Goal: Task Accomplishment & Management: Manage account settings

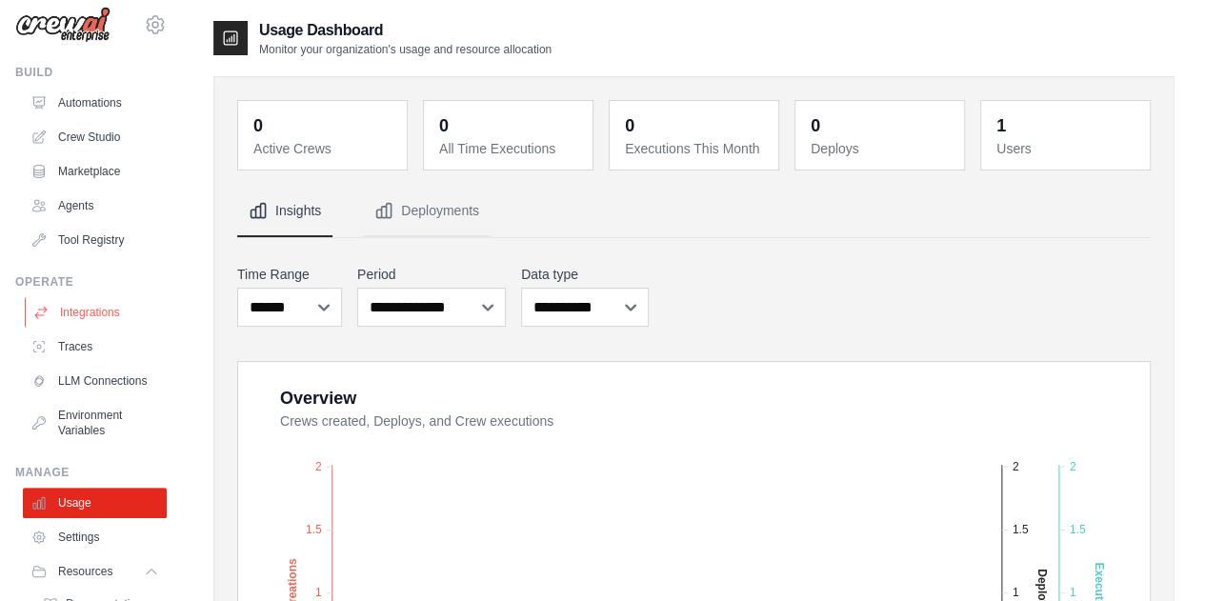
scroll to position [13, 0]
click at [90, 316] on link "Integrations" at bounding box center [97, 314] width 144 height 30
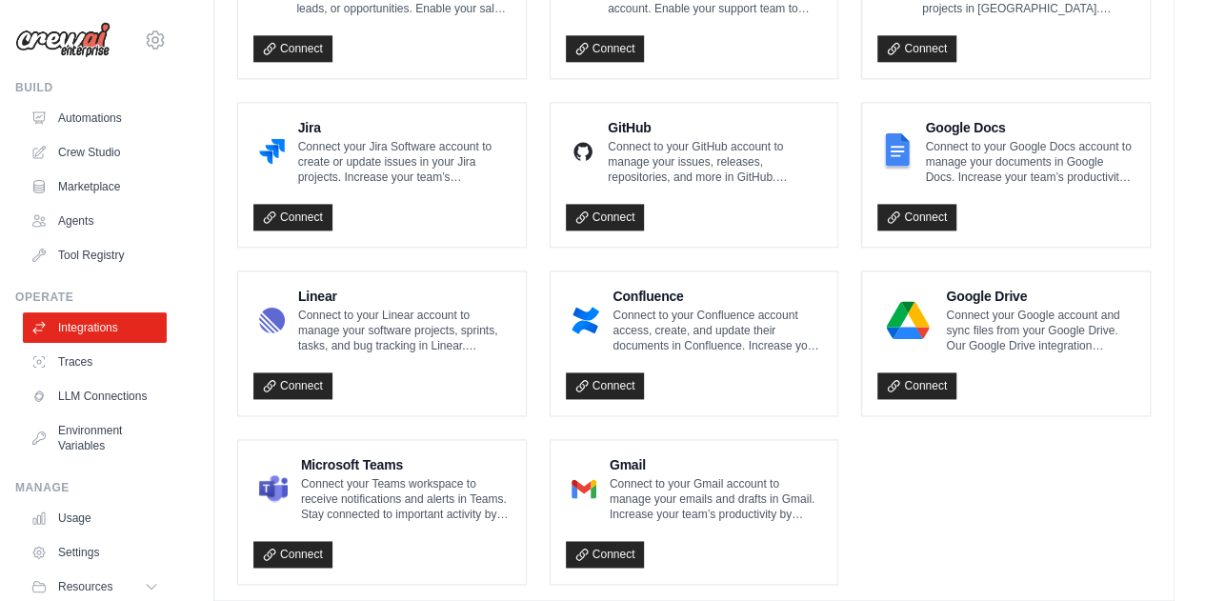
scroll to position [1182, 0]
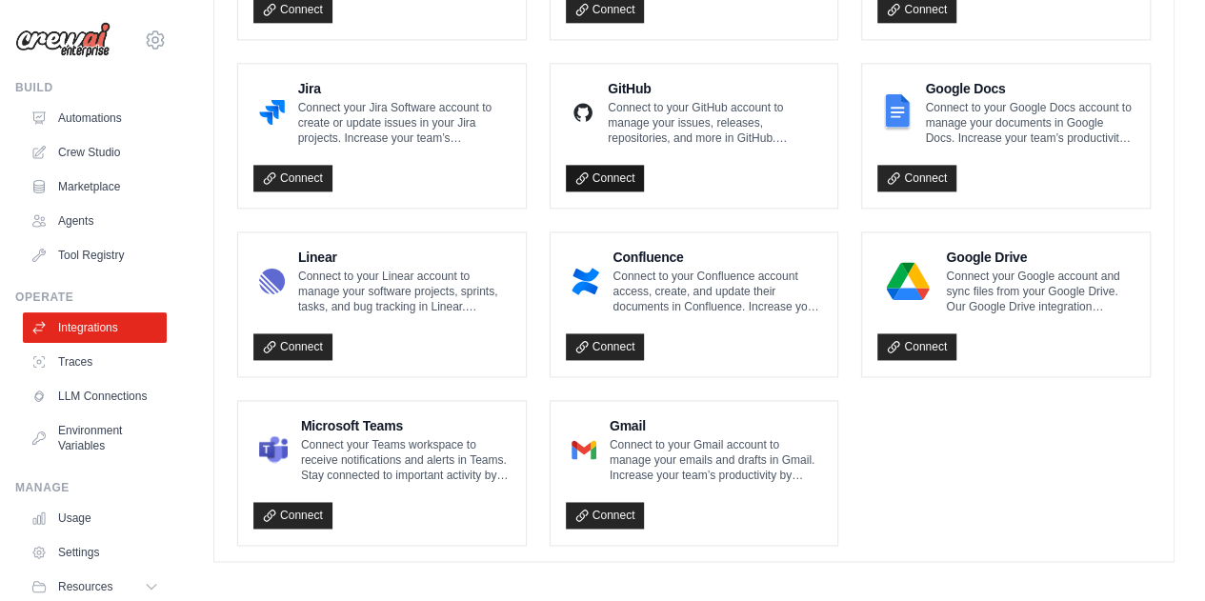
click at [624, 172] on link "Connect" at bounding box center [605, 178] width 79 height 27
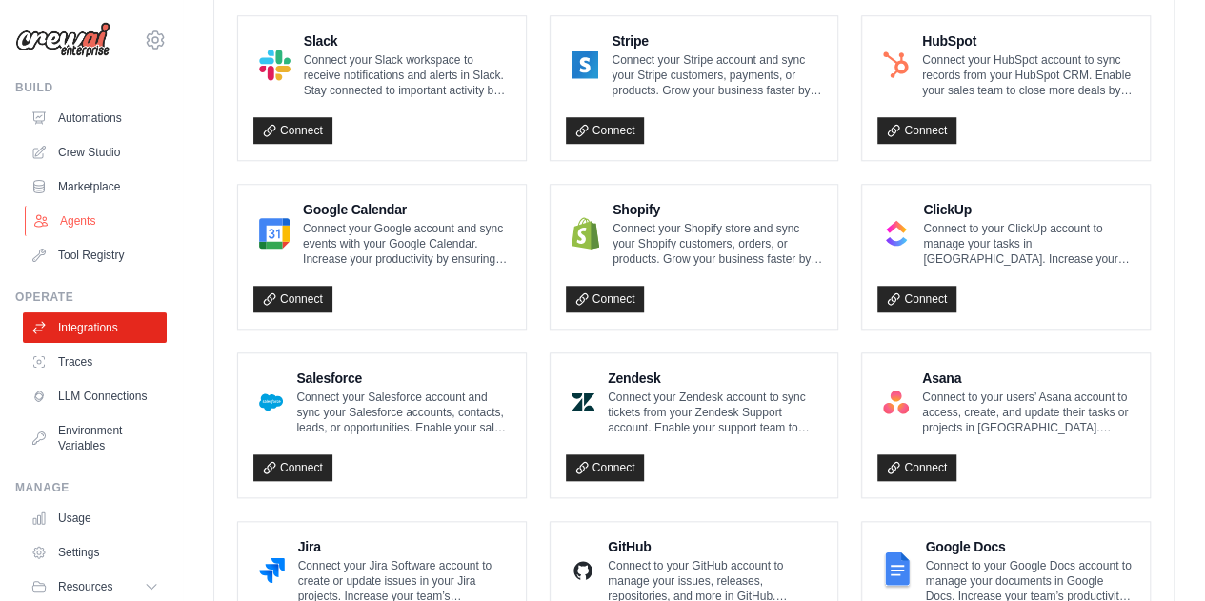
scroll to position [706, 0]
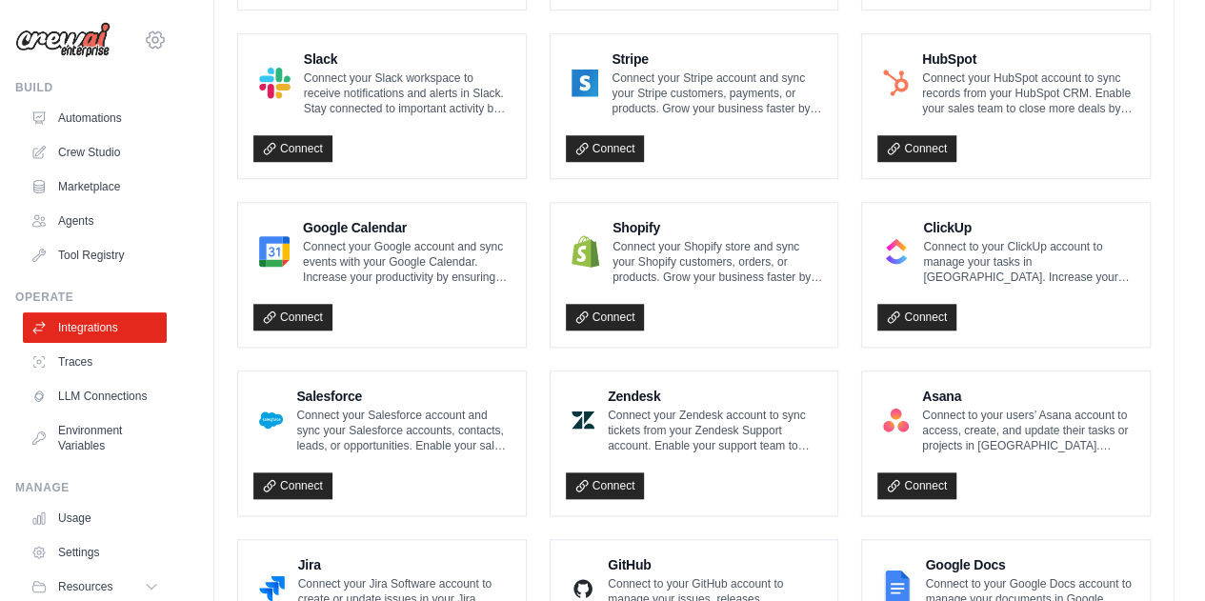
click at [144, 42] on icon at bounding box center [155, 40] width 23 height 23
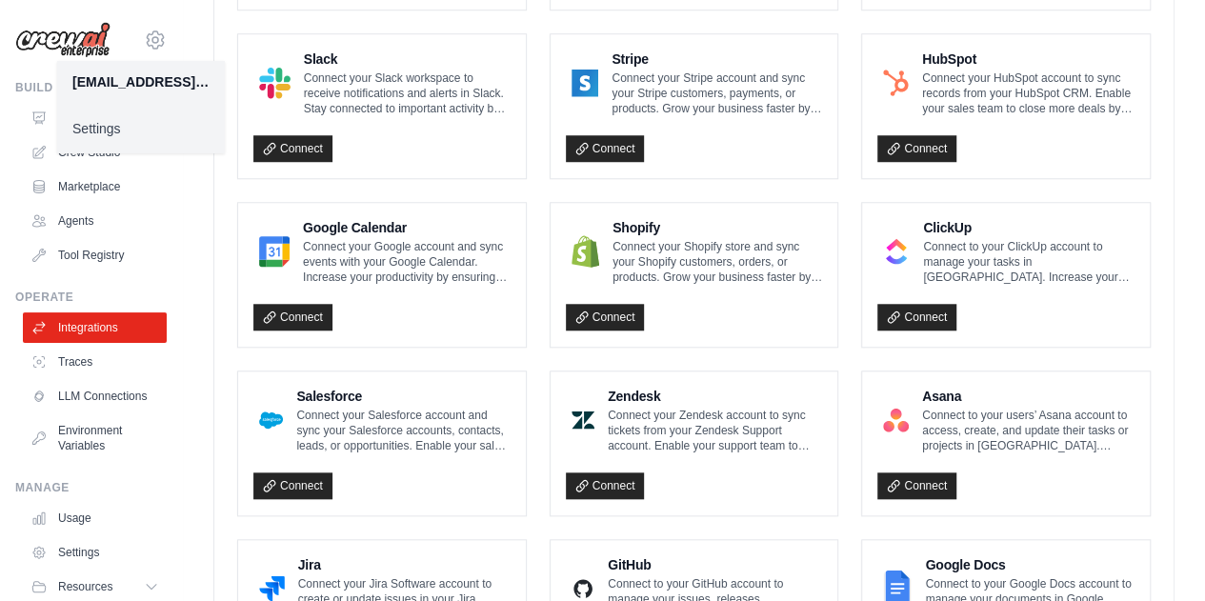
click at [105, 139] on link "Settings" at bounding box center [141, 128] width 168 height 34
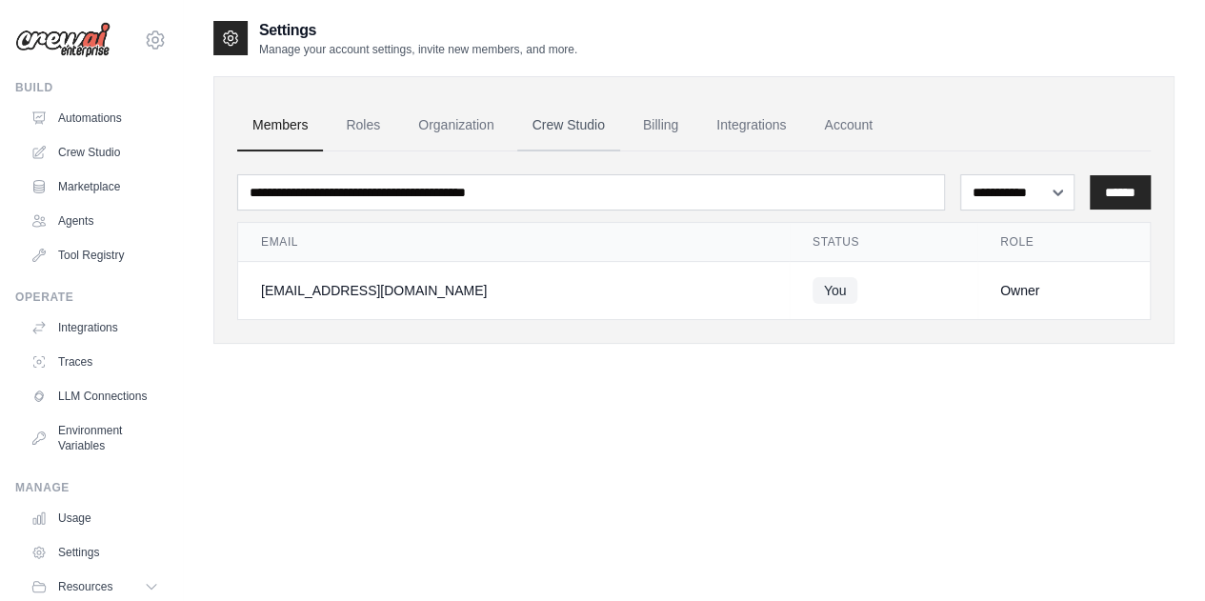
click at [578, 121] on link "Crew Studio" at bounding box center [568, 125] width 103 height 51
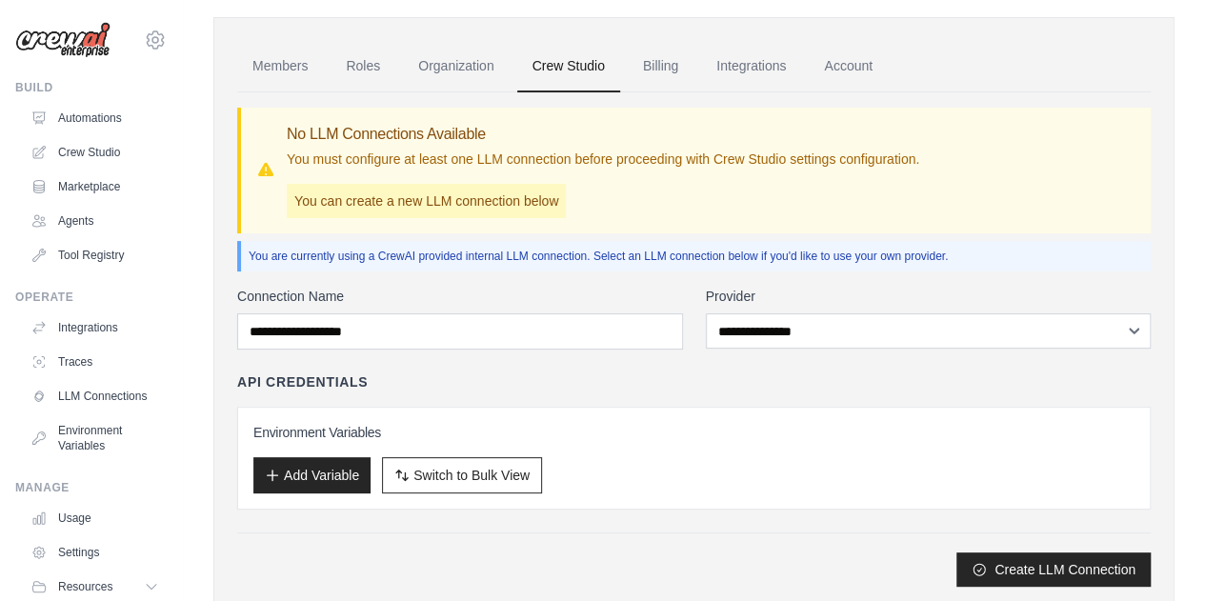
scroll to position [114, 0]
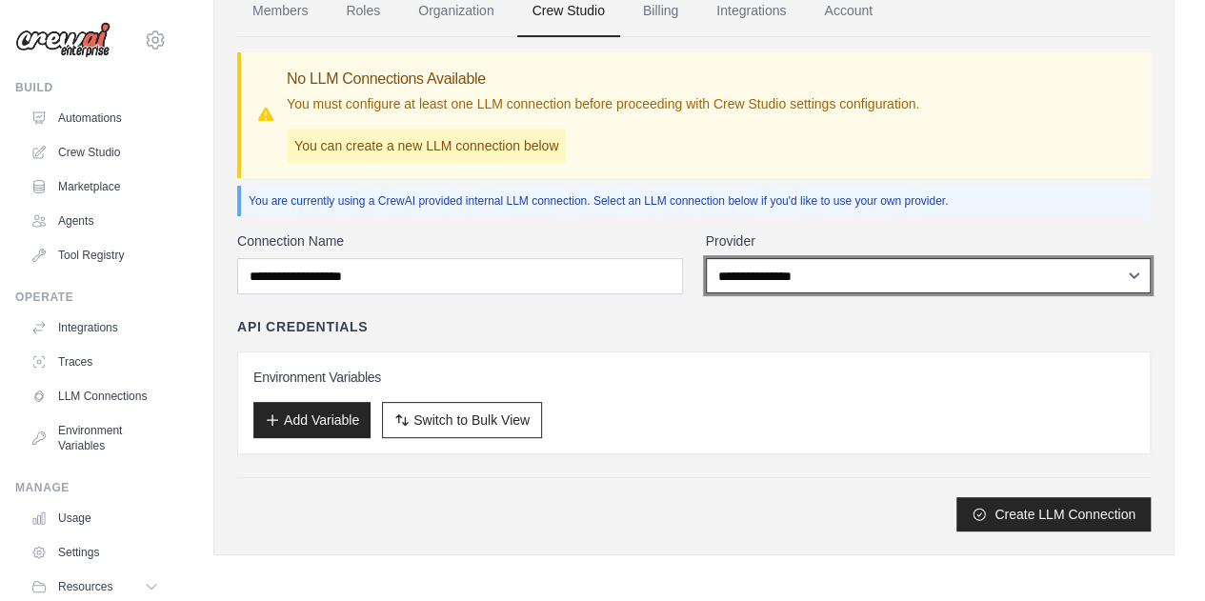
click at [895, 271] on select "**********" at bounding box center [929, 275] width 446 height 35
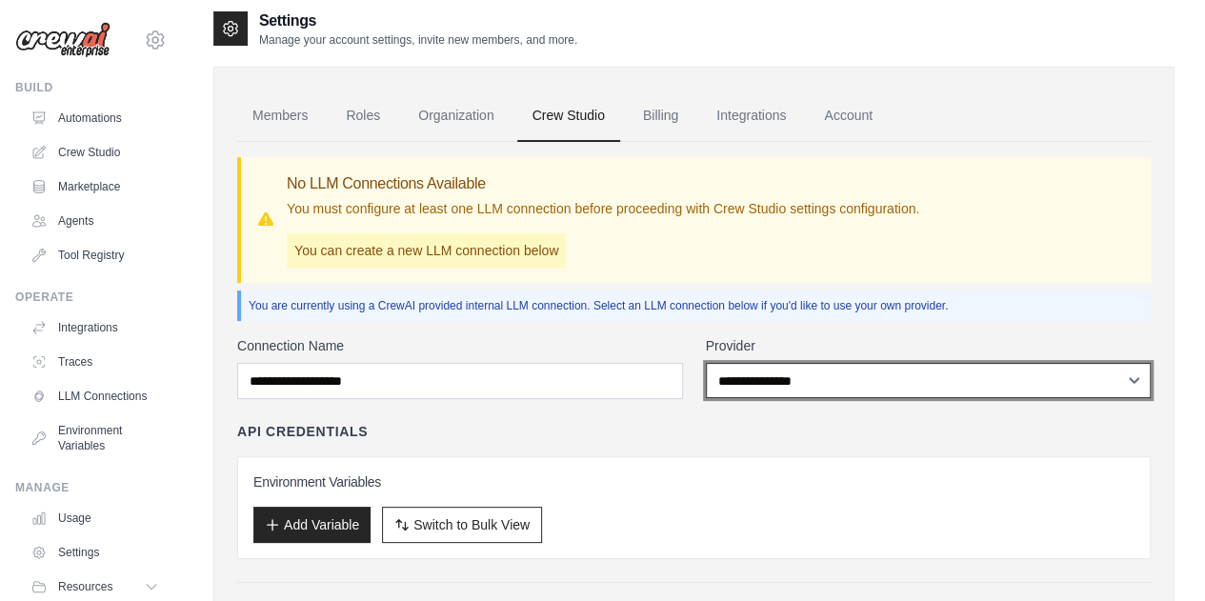
scroll to position [0, 0]
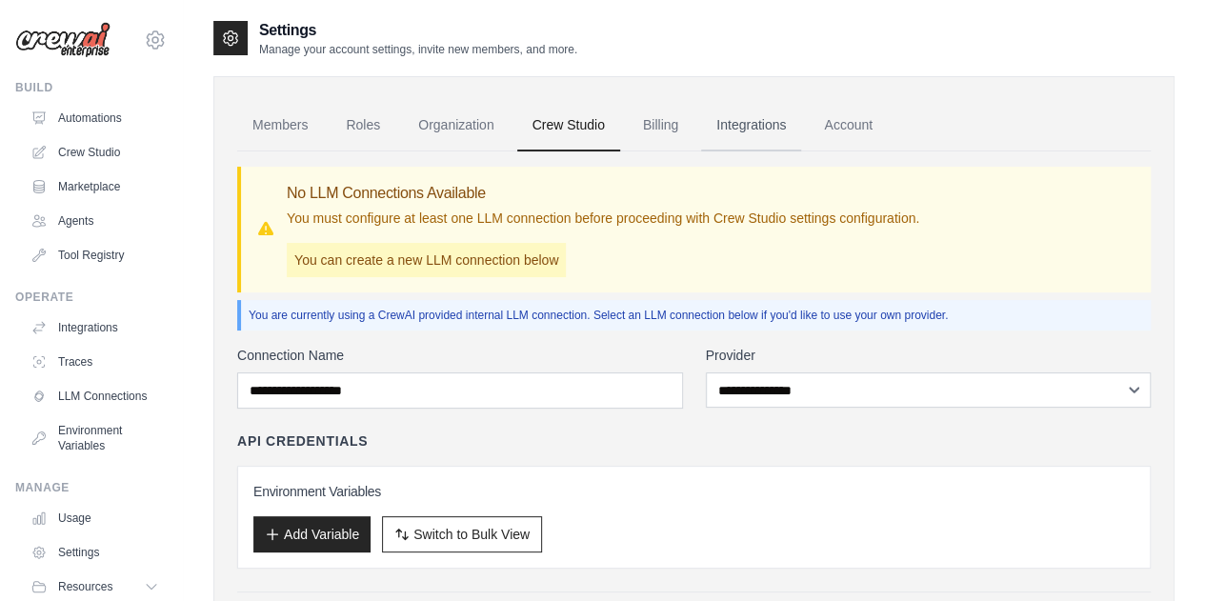
click at [737, 129] on link "Integrations" at bounding box center [751, 125] width 100 height 51
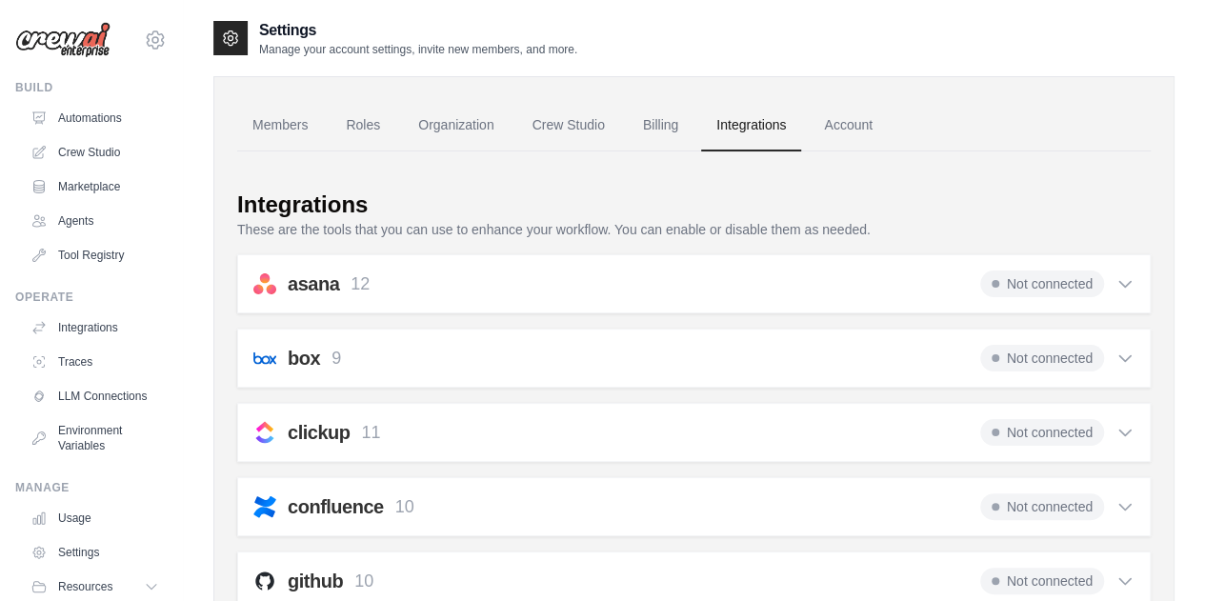
scroll to position [381, 0]
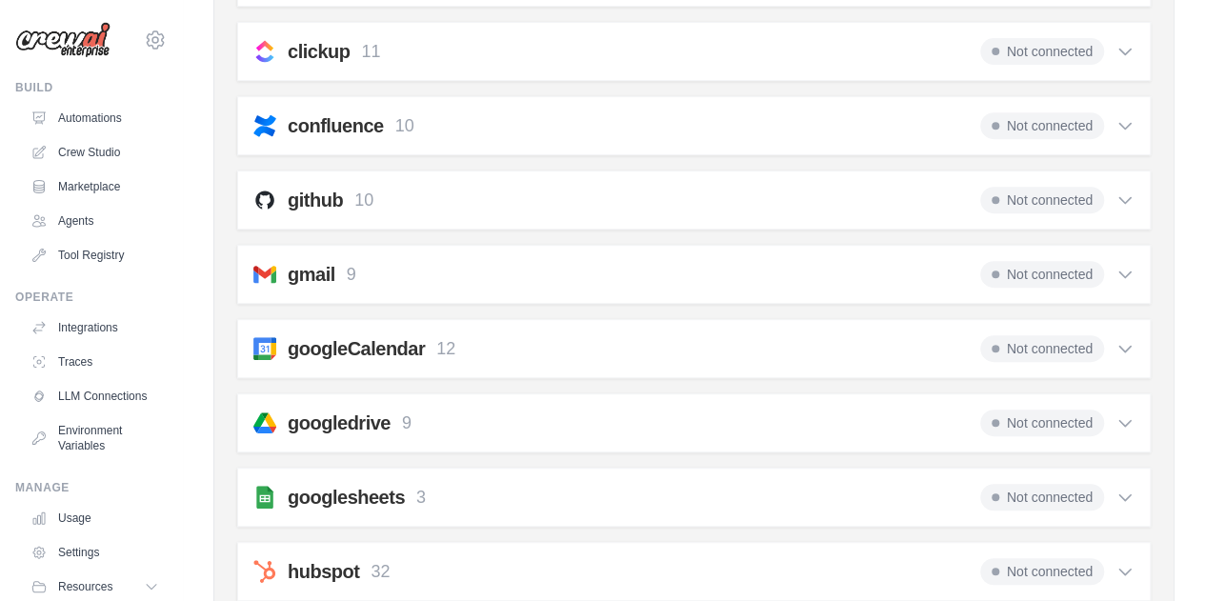
click at [768, 155] on div "asana 12 Not connected Select all Create a Comment: asana_create_comment Create…" at bounding box center [694, 571] width 914 height 1397
click at [783, 211] on div "github 10 Not connected Select all Create an Issue: github_create_issue Update …" at bounding box center [694, 200] width 914 height 59
click at [1086, 199] on span "Not connected" at bounding box center [1042, 200] width 124 height 27
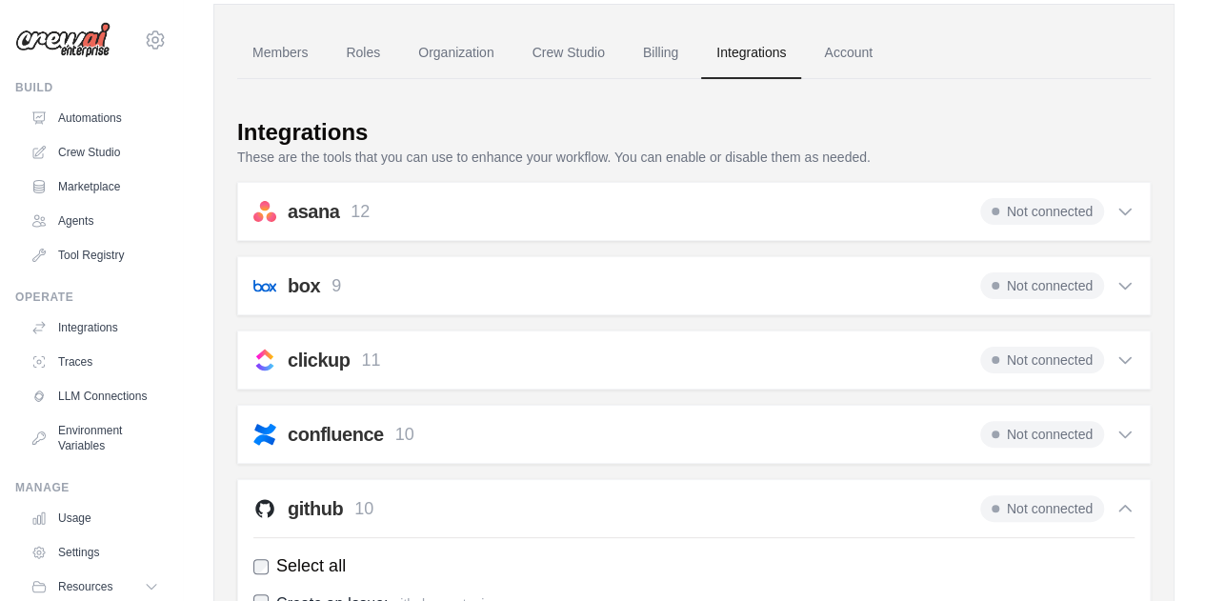
scroll to position [0, 0]
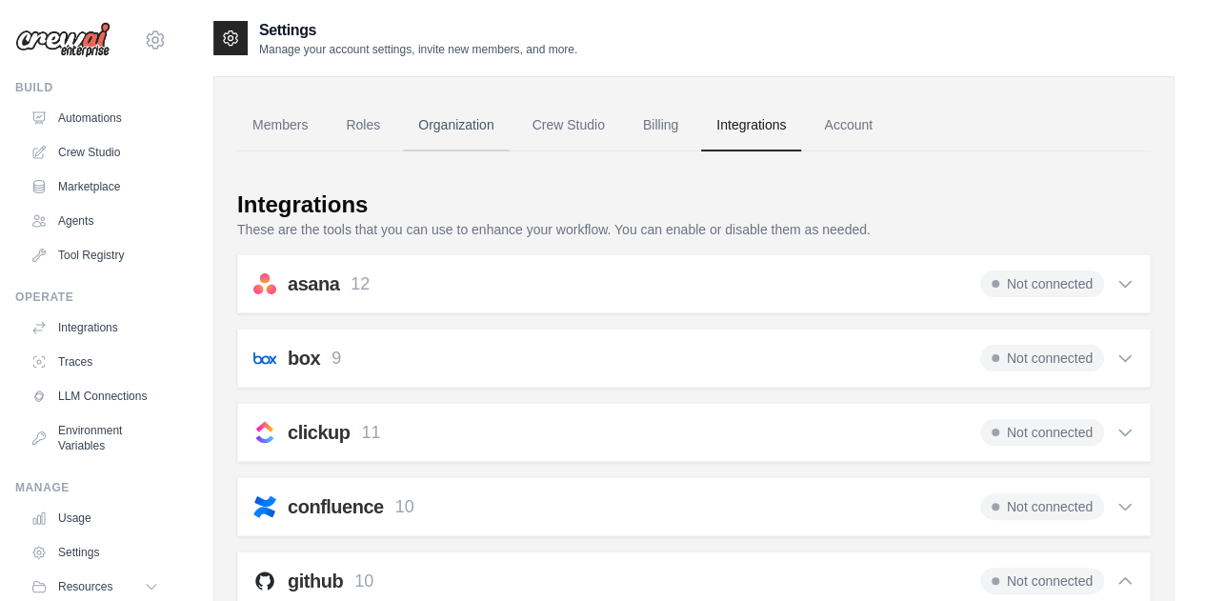
click at [444, 131] on link "Organization" at bounding box center [456, 125] width 106 height 51
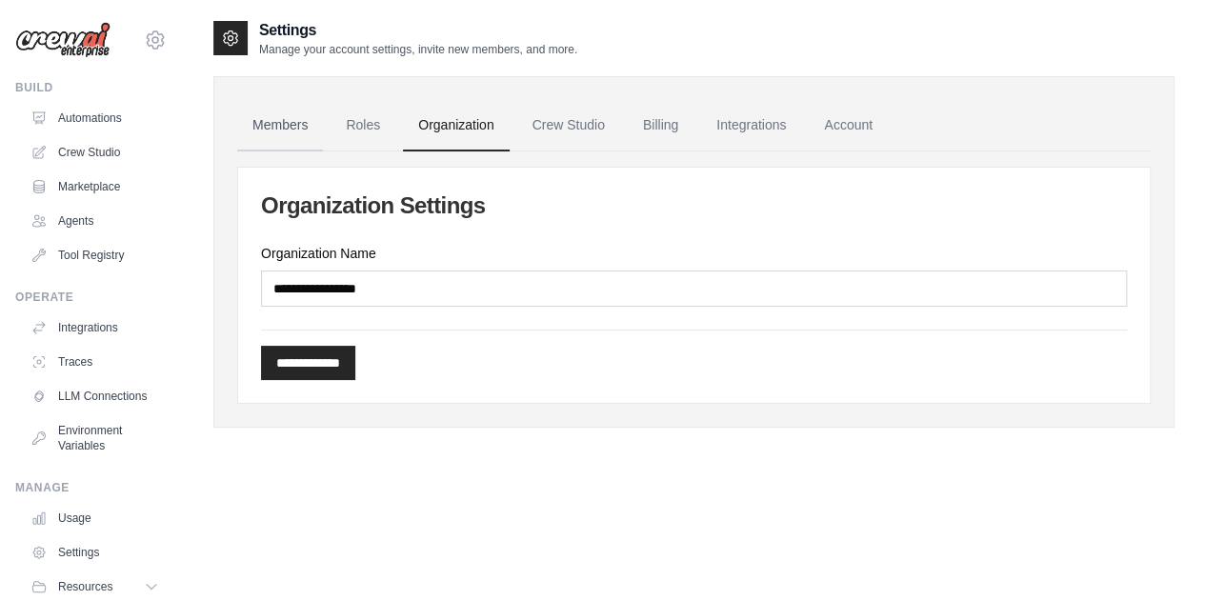
click at [293, 129] on link "Members" at bounding box center [280, 125] width 86 height 51
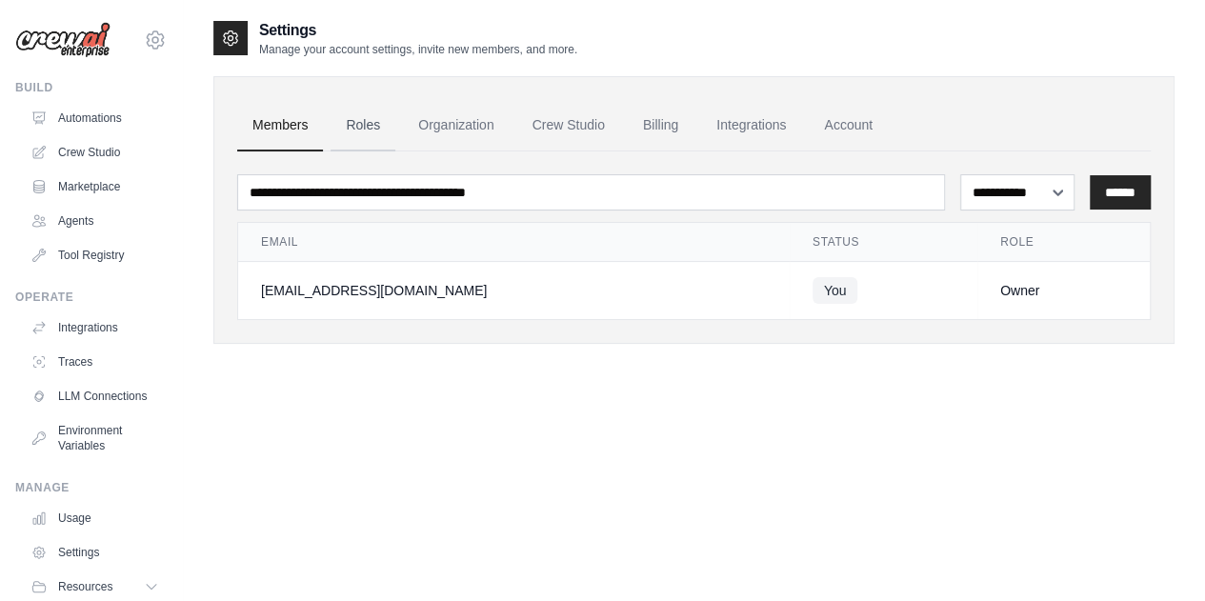
click at [370, 124] on link "Roles" at bounding box center [363, 125] width 65 height 51
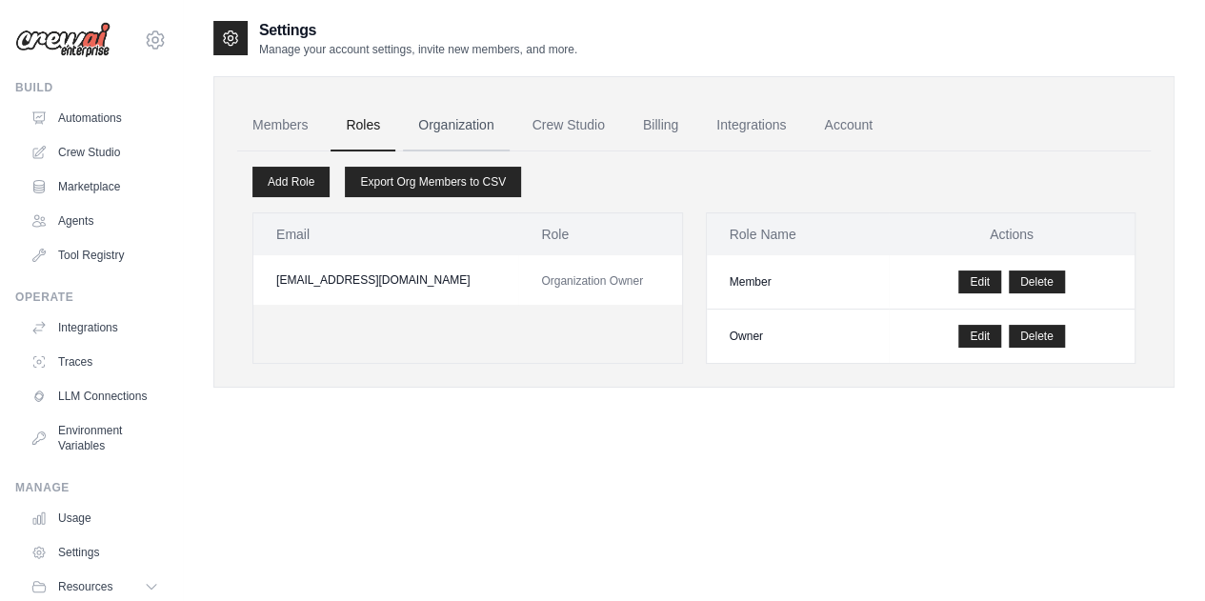
click at [452, 125] on link "Organization" at bounding box center [456, 125] width 106 height 51
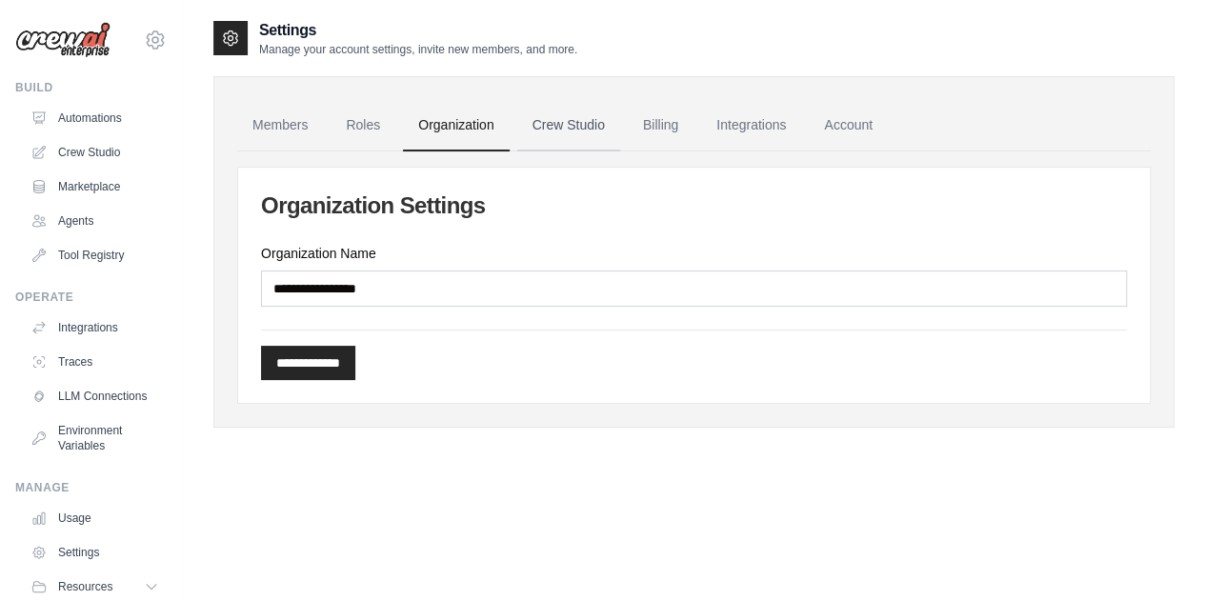
click at [566, 131] on link "Crew Studio" at bounding box center [568, 125] width 103 height 51
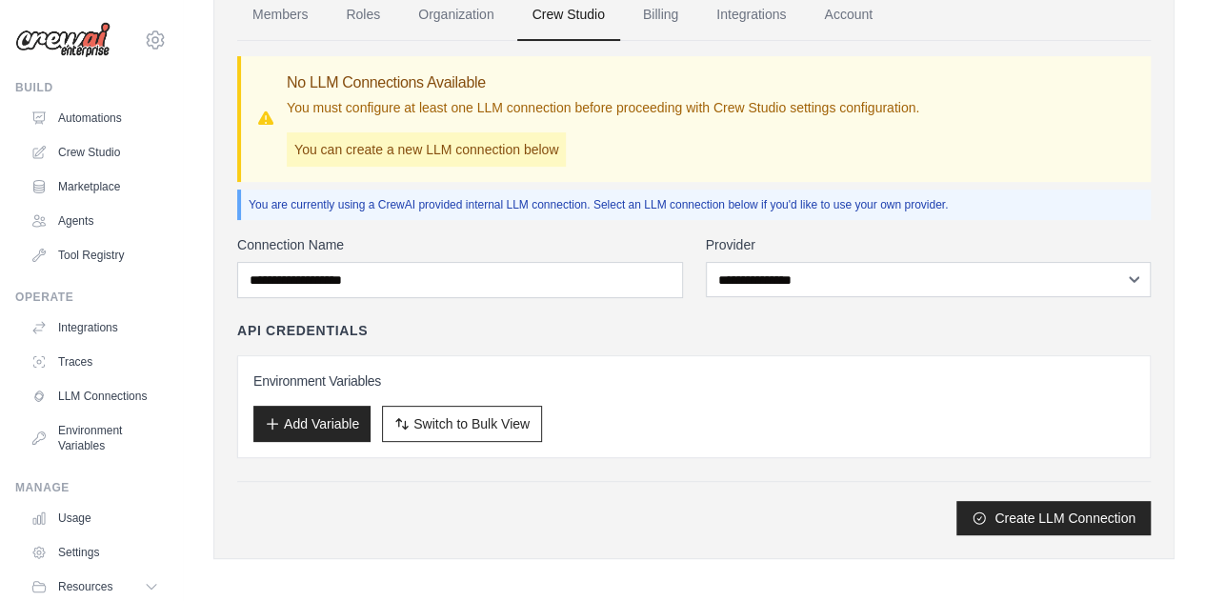
scroll to position [114, 0]
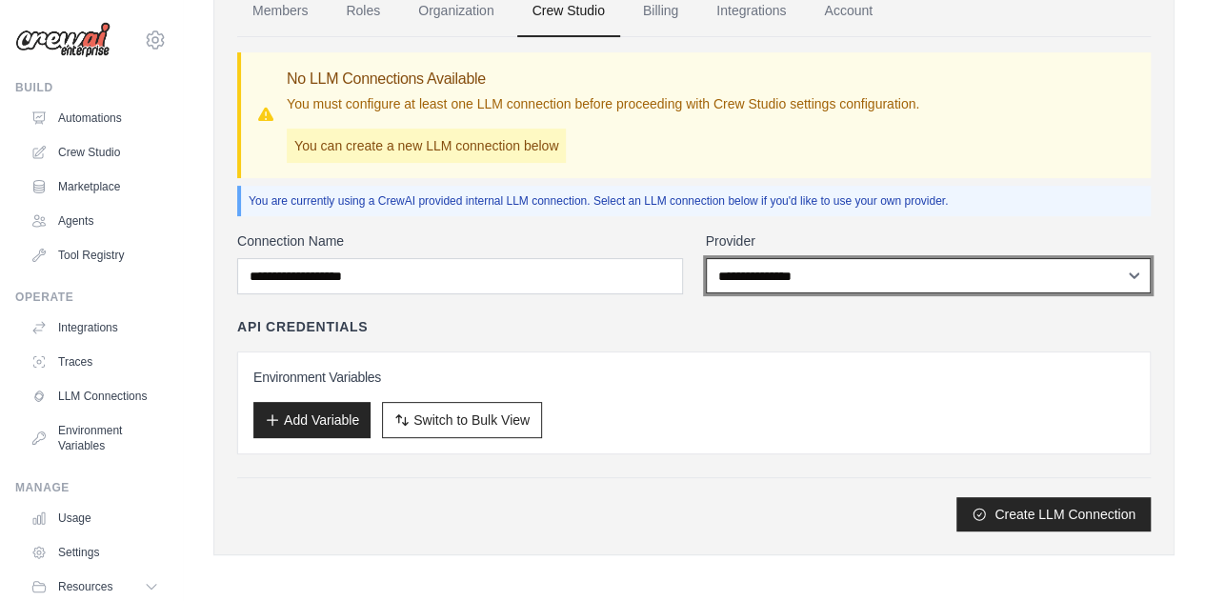
click at [835, 275] on select "**********" at bounding box center [929, 275] width 446 height 35
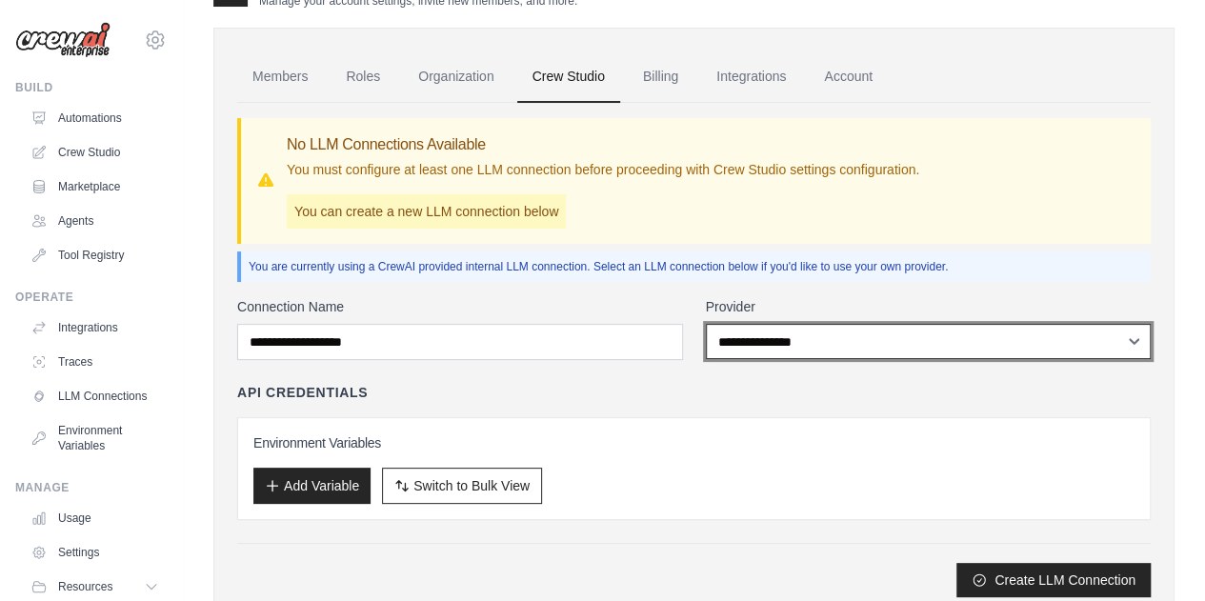
scroll to position [19, 0]
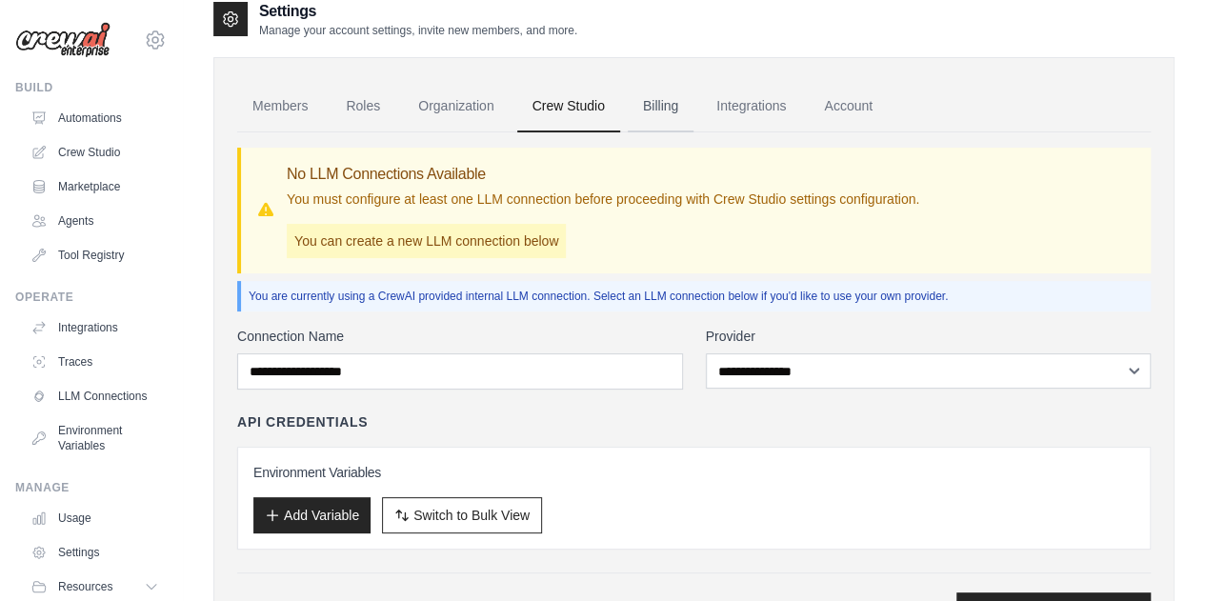
click at [663, 106] on link "Billing" at bounding box center [661, 106] width 66 height 51
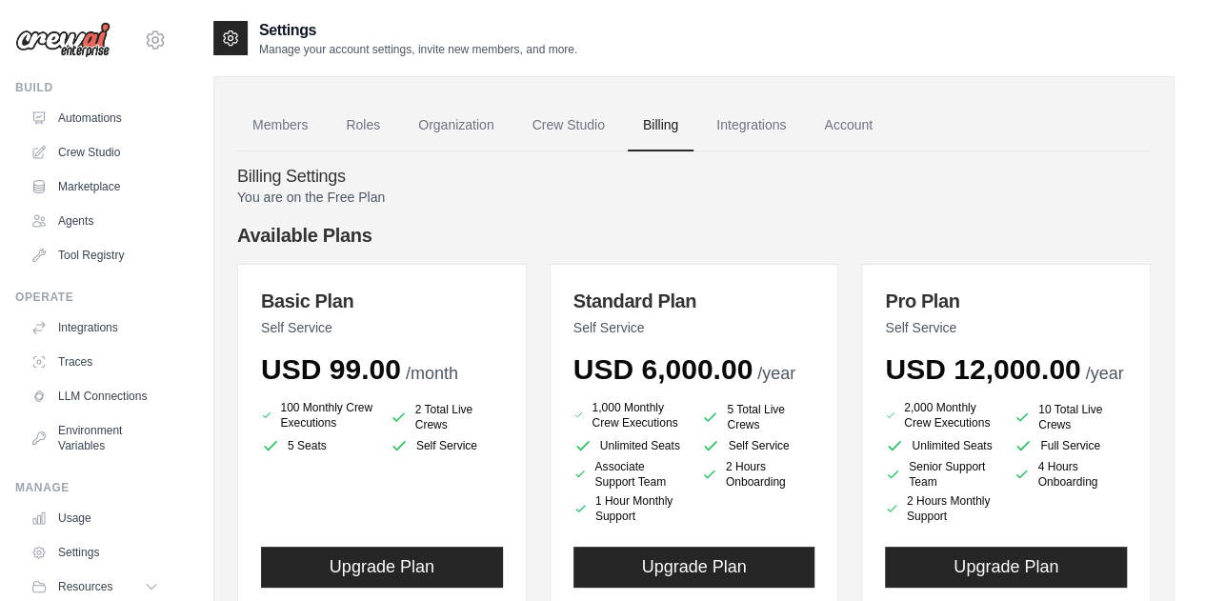
scroll to position [95, 0]
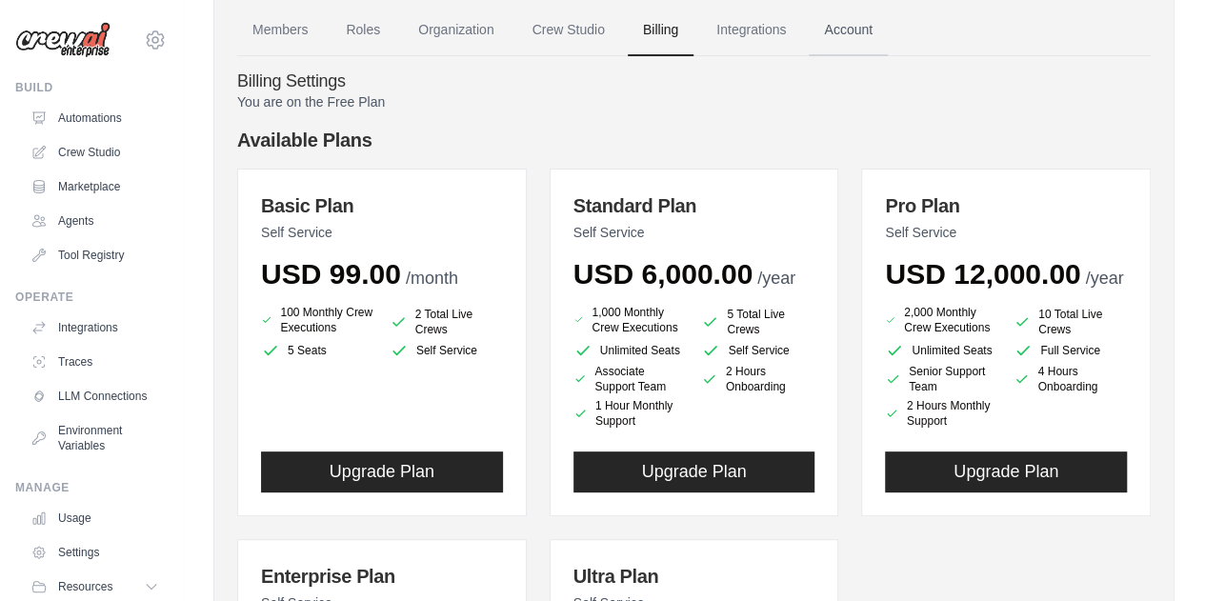
click at [850, 20] on link "Account" at bounding box center [848, 30] width 79 height 51
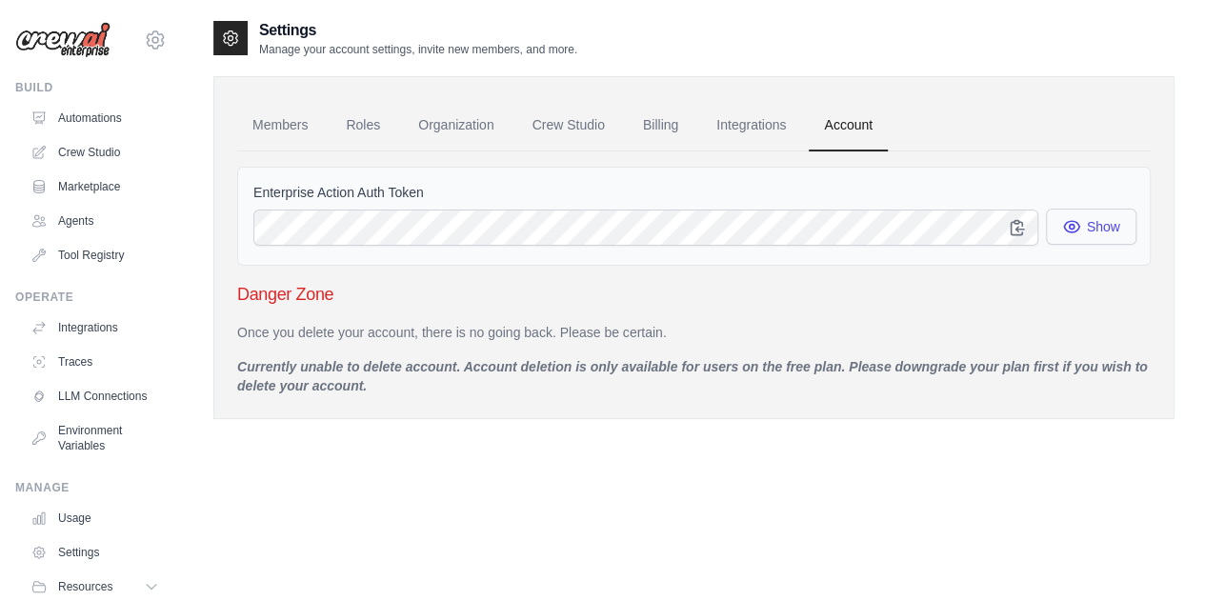
click at [1076, 224] on icon "button" at bounding box center [1071, 226] width 19 height 19
click at [1017, 225] on icon "button" at bounding box center [1017, 226] width 12 height 14
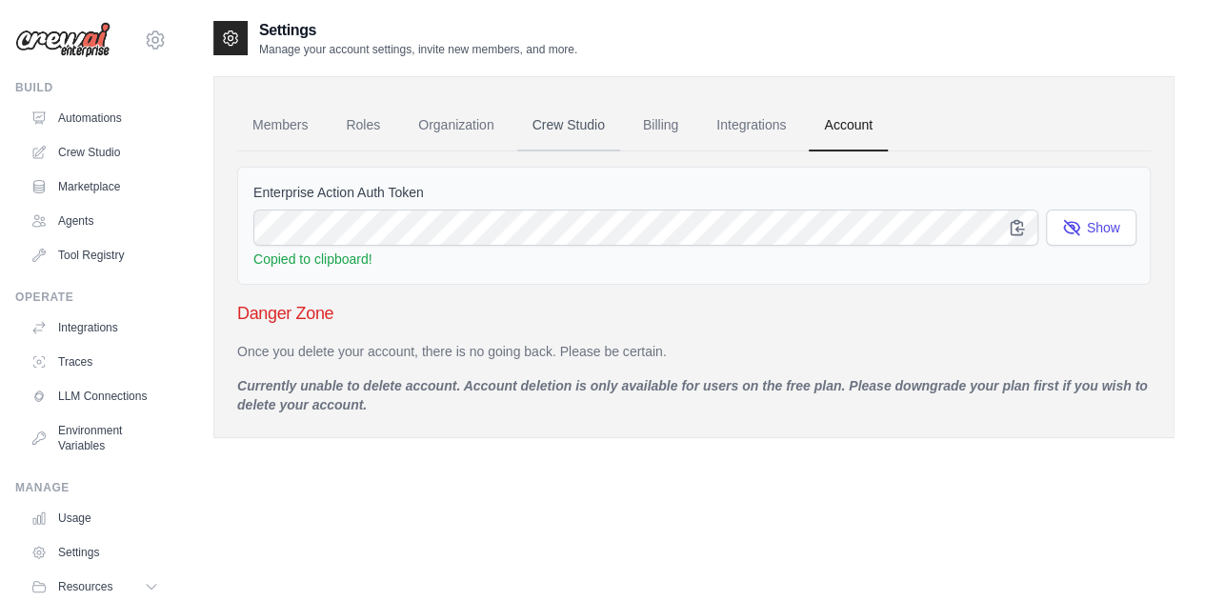
click at [570, 123] on link "Crew Studio" at bounding box center [568, 125] width 103 height 51
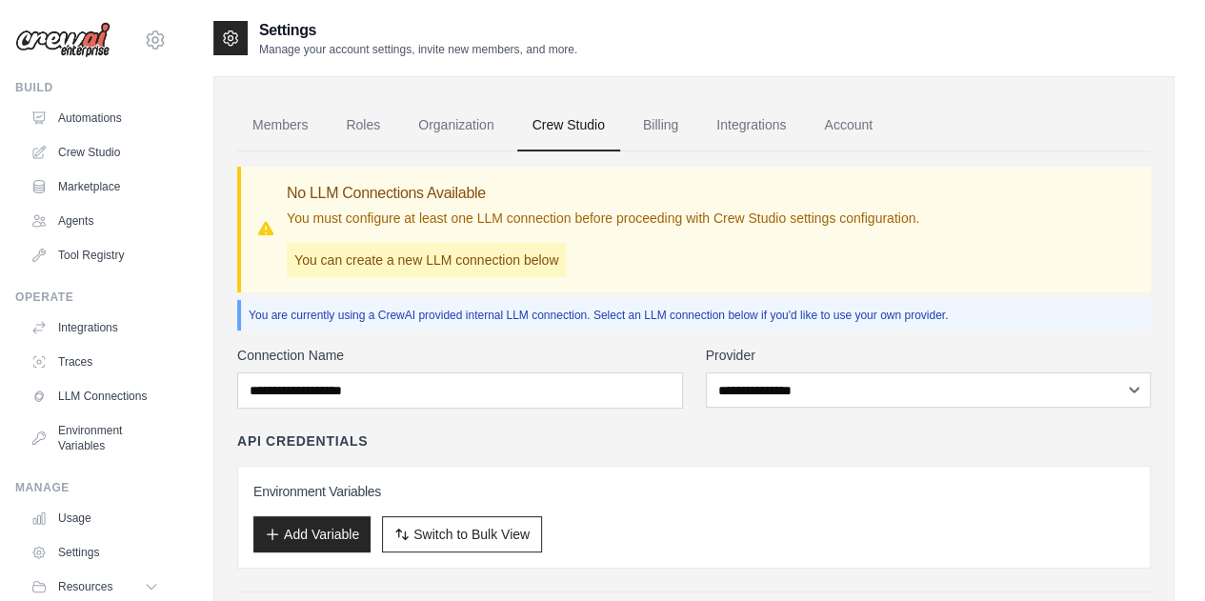
click at [661, 128] on link "Billing" at bounding box center [661, 125] width 66 height 51
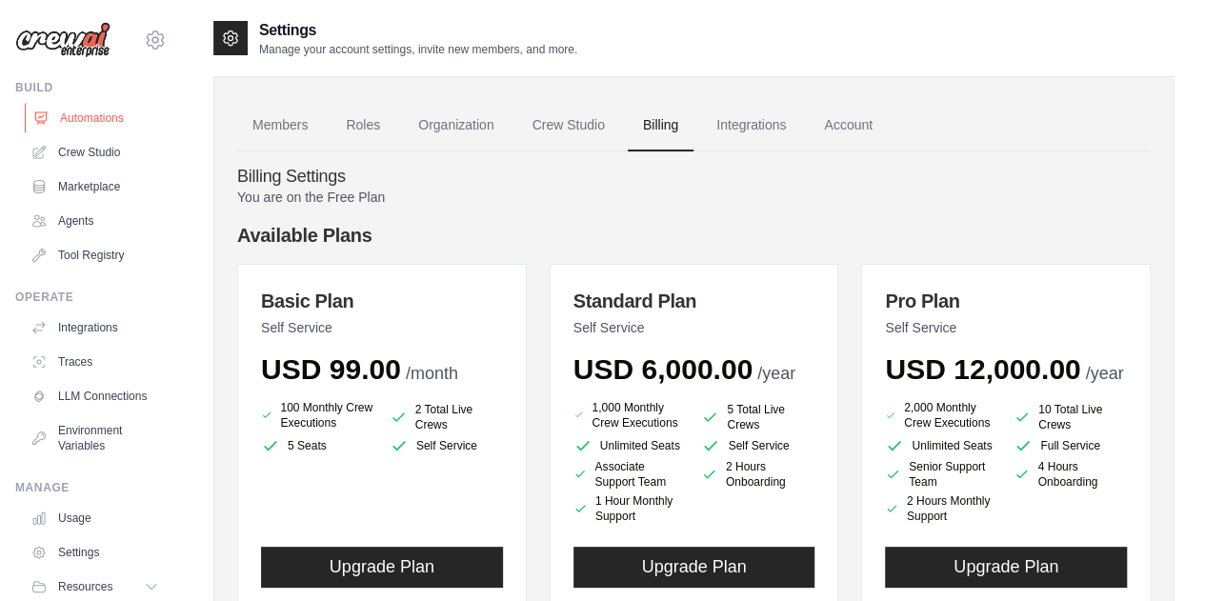
click at [92, 120] on link "Automations" at bounding box center [97, 118] width 144 height 30
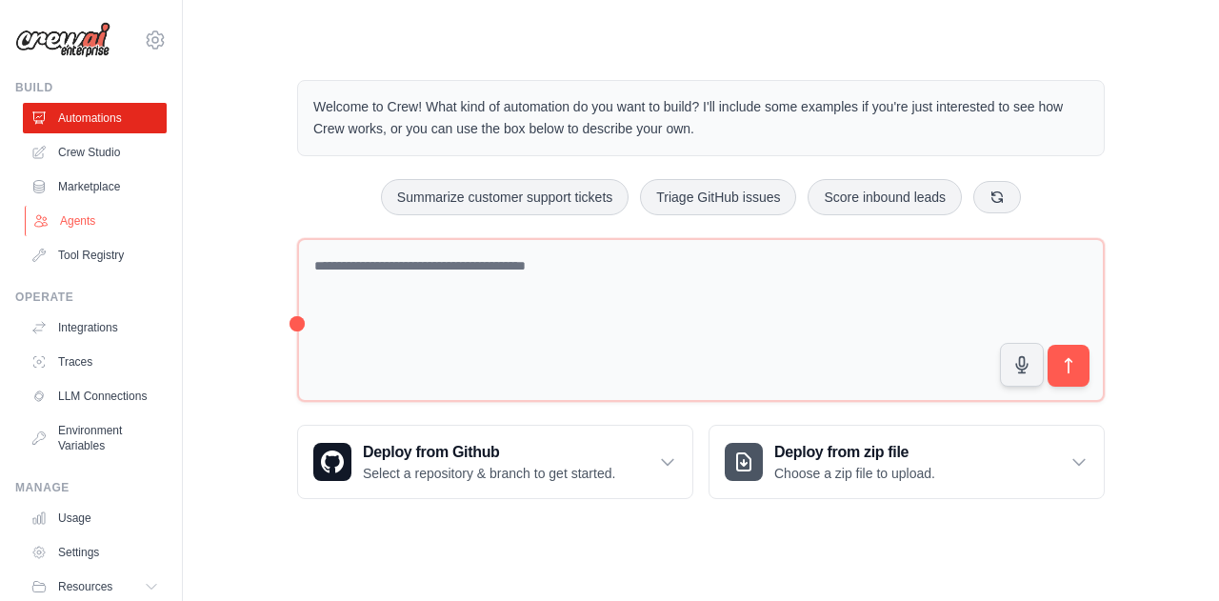
click at [78, 217] on link "Agents" at bounding box center [97, 221] width 144 height 30
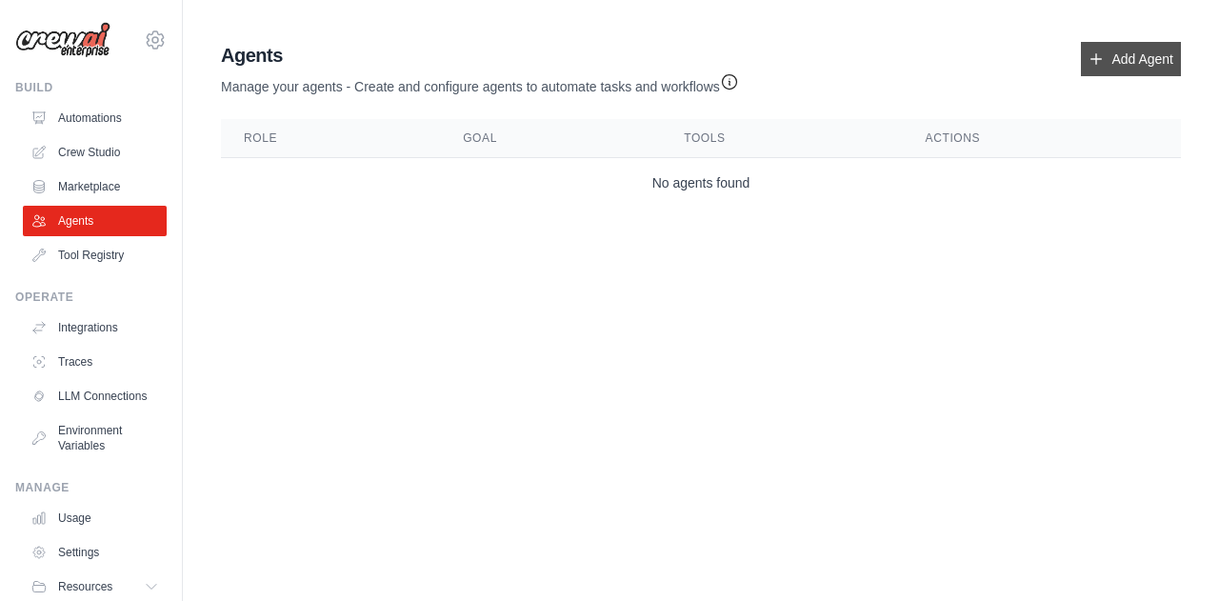
click at [1146, 66] on link "Add Agent" at bounding box center [1131, 59] width 100 height 34
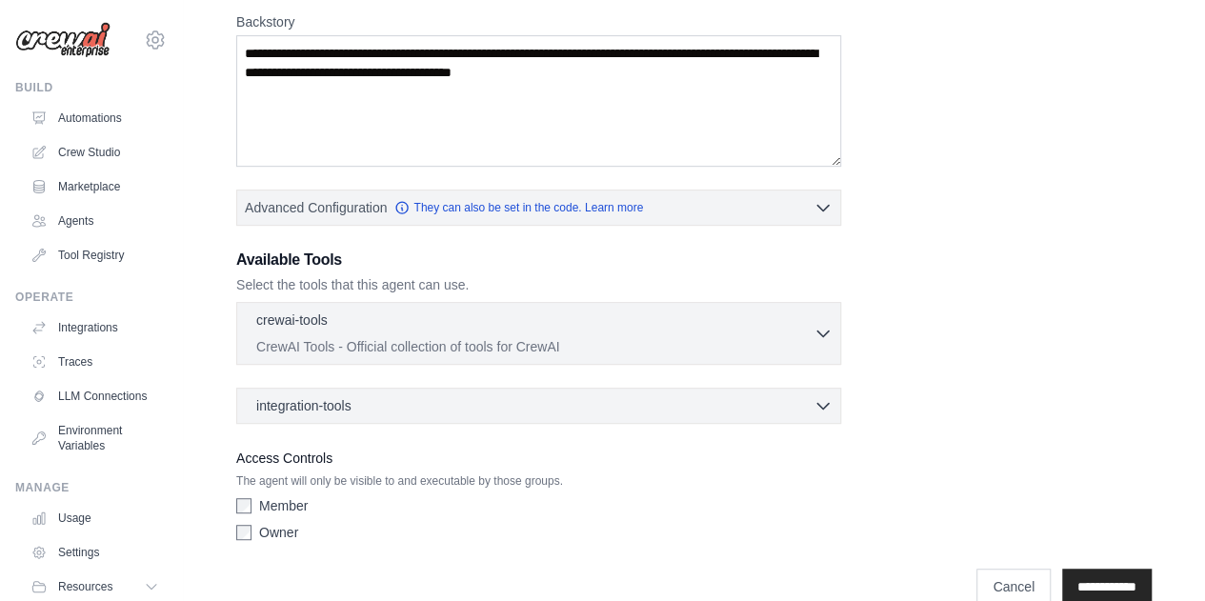
scroll to position [330, 0]
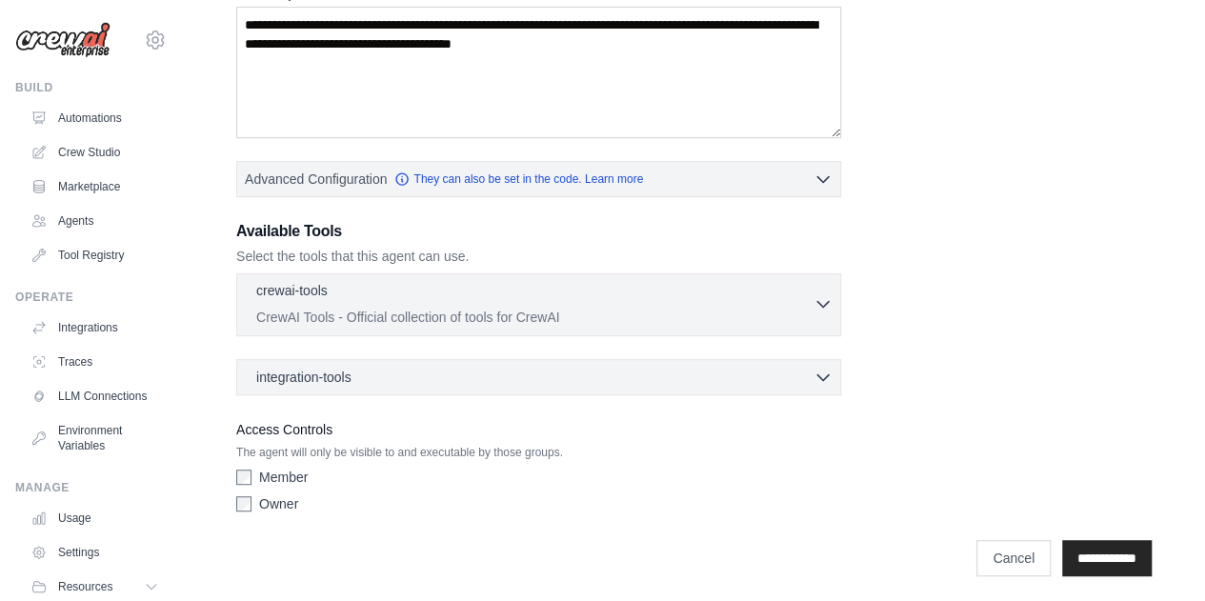
click at [749, 308] on p "CrewAI Tools - Official collection of tools for CrewAI" at bounding box center [534, 317] width 557 height 19
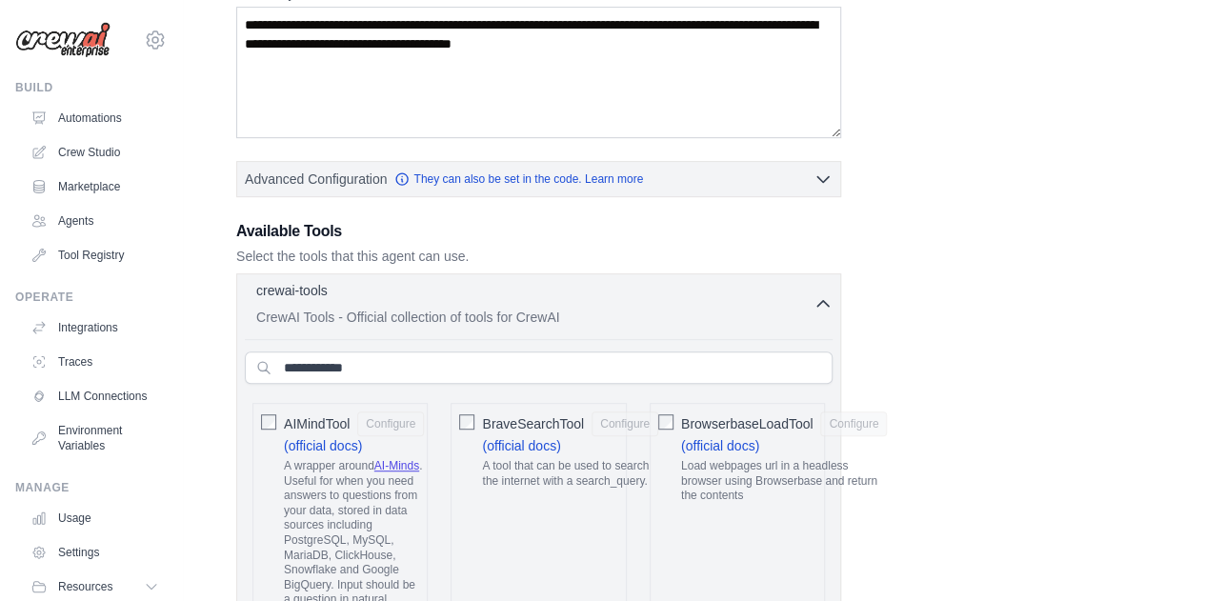
click at [748, 308] on p "CrewAI Tools - Official collection of tools for CrewAI" at bounding box center [534, 317] width 557 height 19
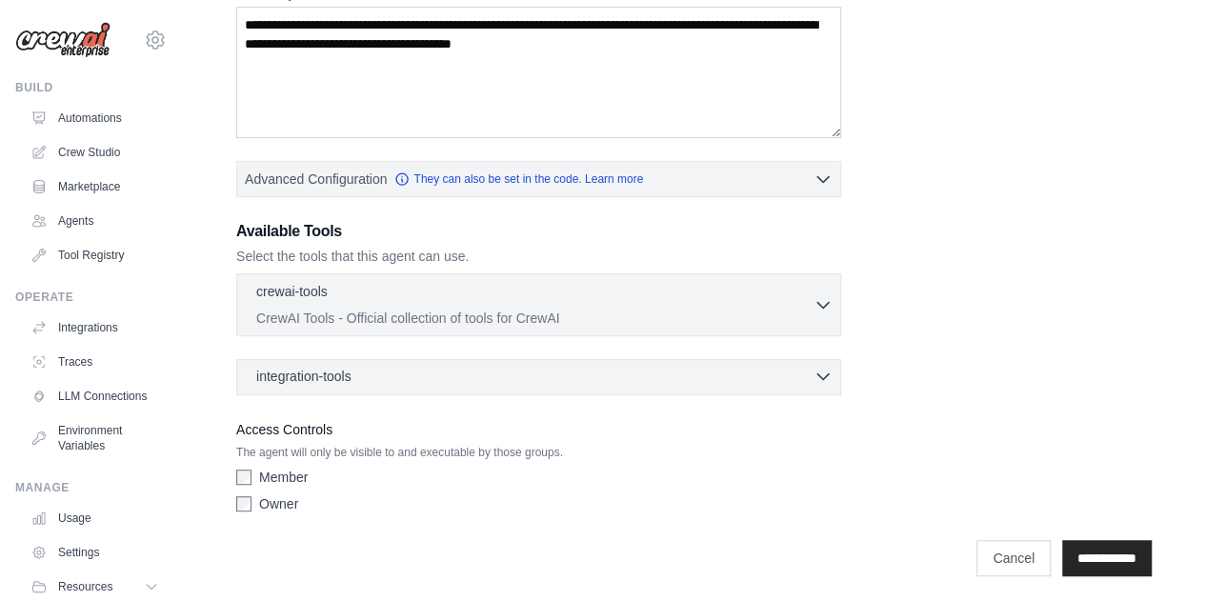
click at [798, 372] on div "integration-tools 0 selected" at bounding box center [544, 376] width 576 height 19
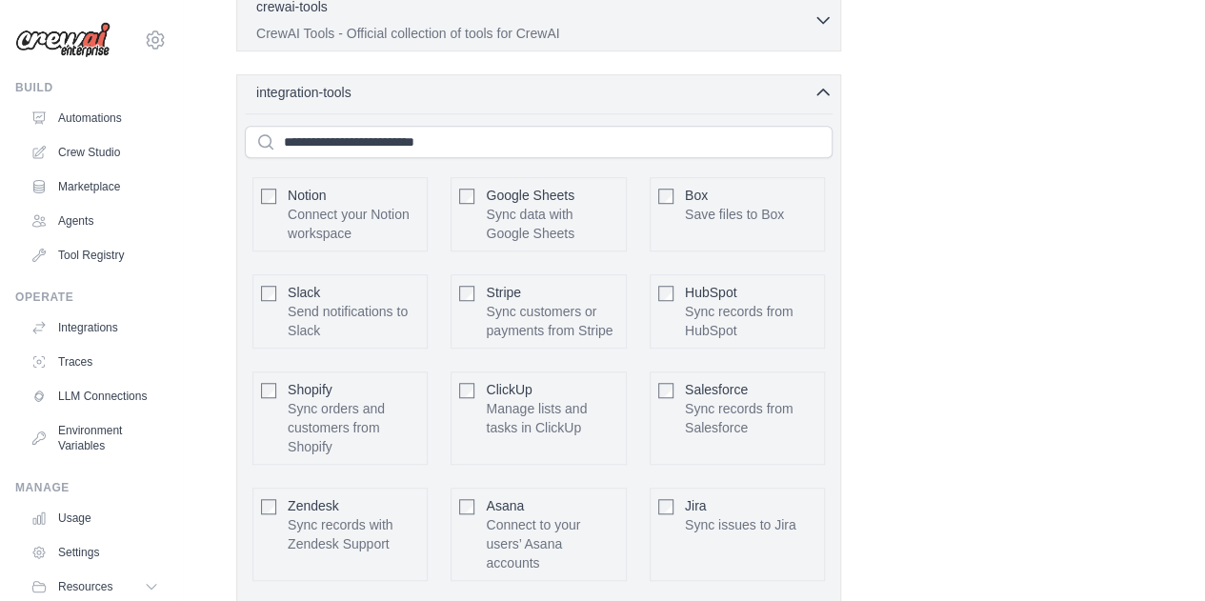
scroll to position [615, 0]
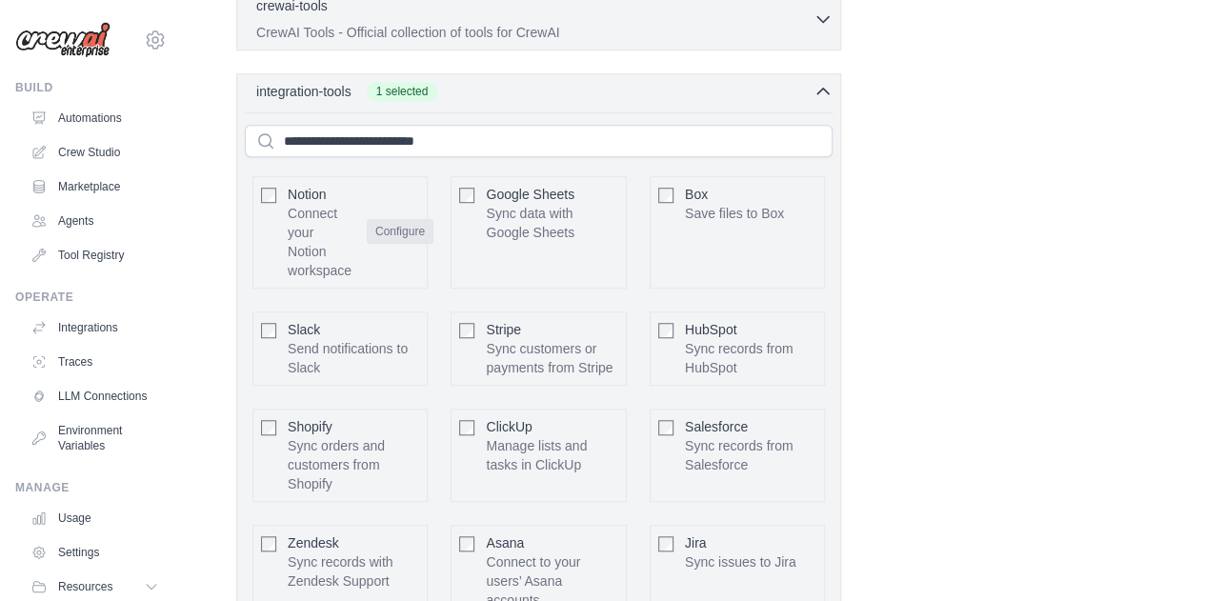
click at [403, 225] on button "Configure" at bounding box center [400, 231] width 67 height 25
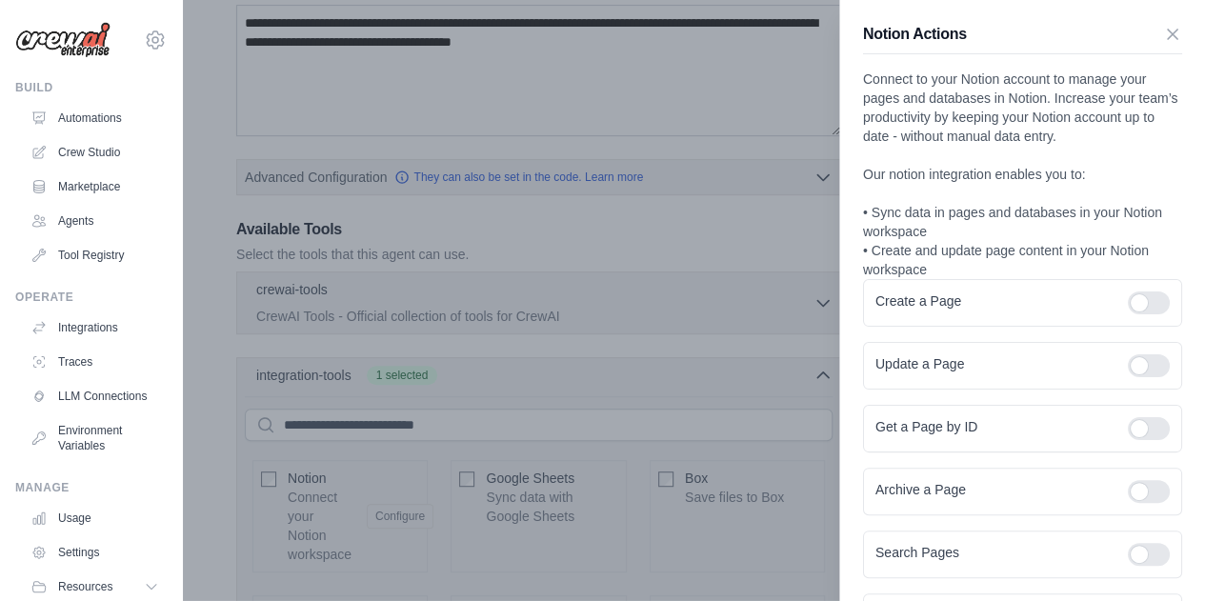
scroll to position [330, 0]
click at [1163, 31] on icon "button" at bounding box center [1172, 33] width 19 height 19
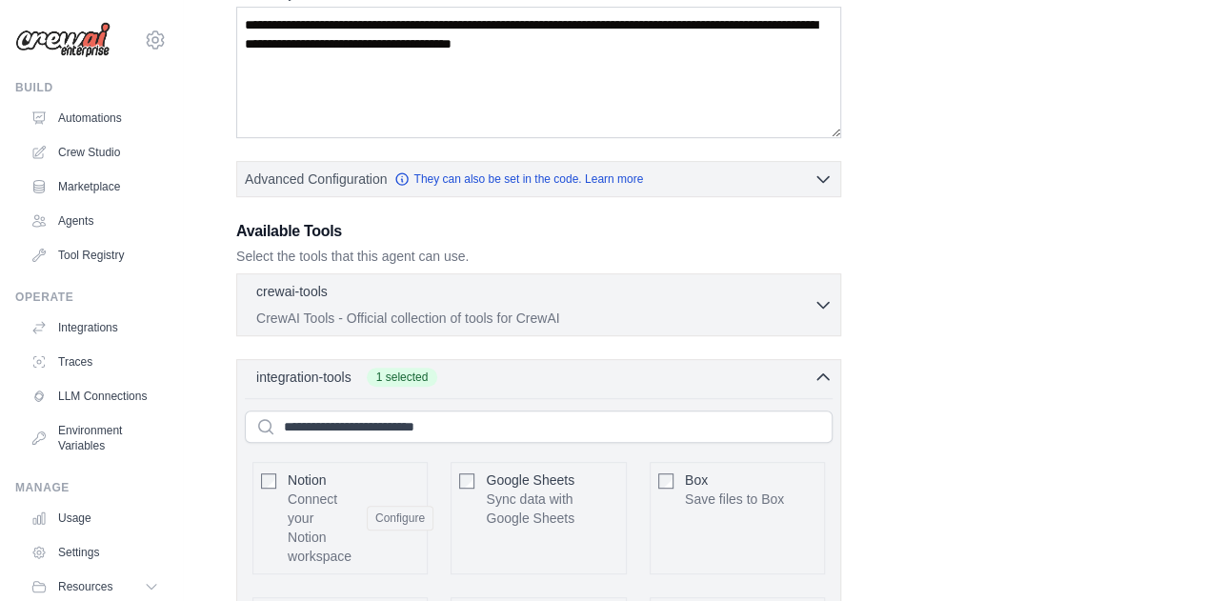
click at [259, 479] on div "Notion Connect your Notion workspace Configure" at bounding box center [339, 518] width 175 height 112
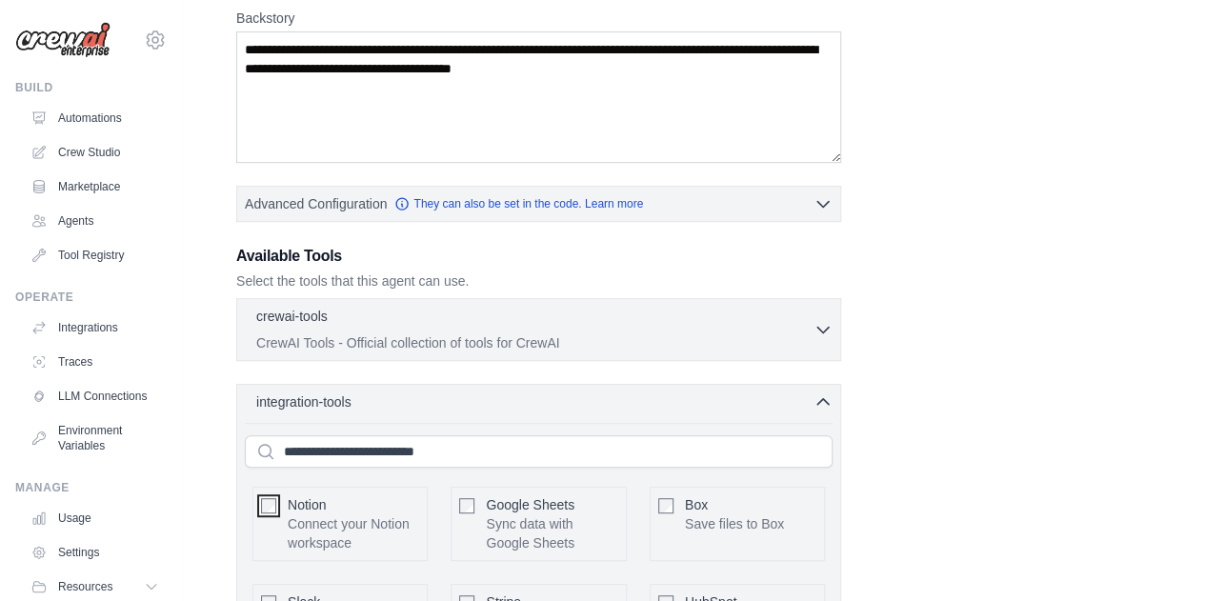
scroll to position [381, 0]
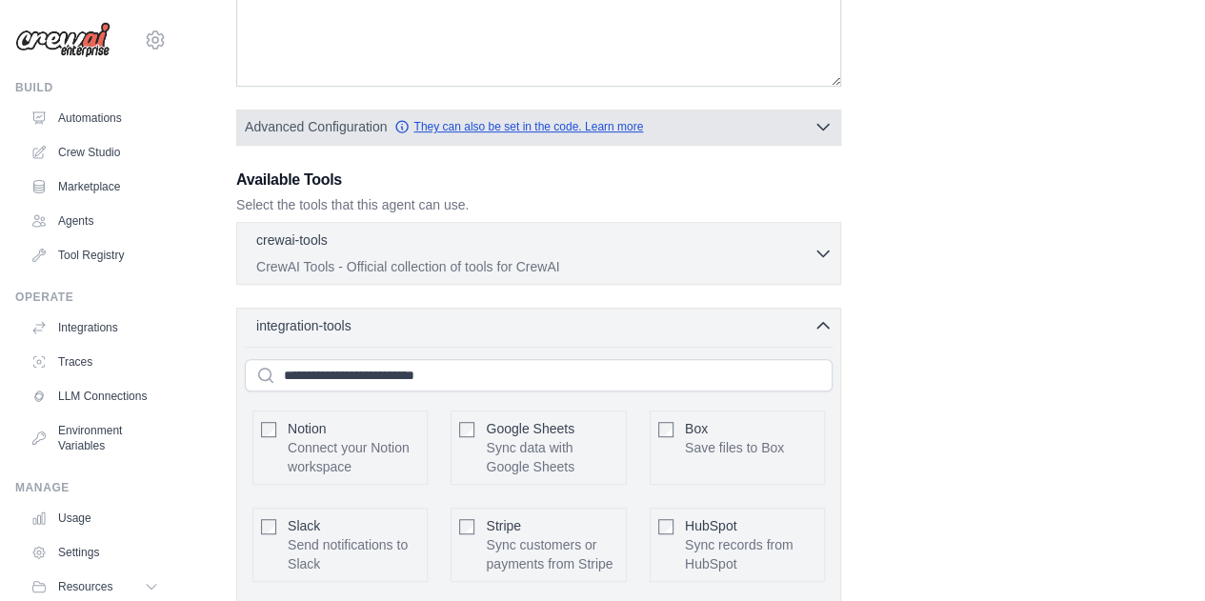
click at [496, 122] on link "They can also be set in the code. Learn more" at bounding box center [518, 126] width 249 height 15
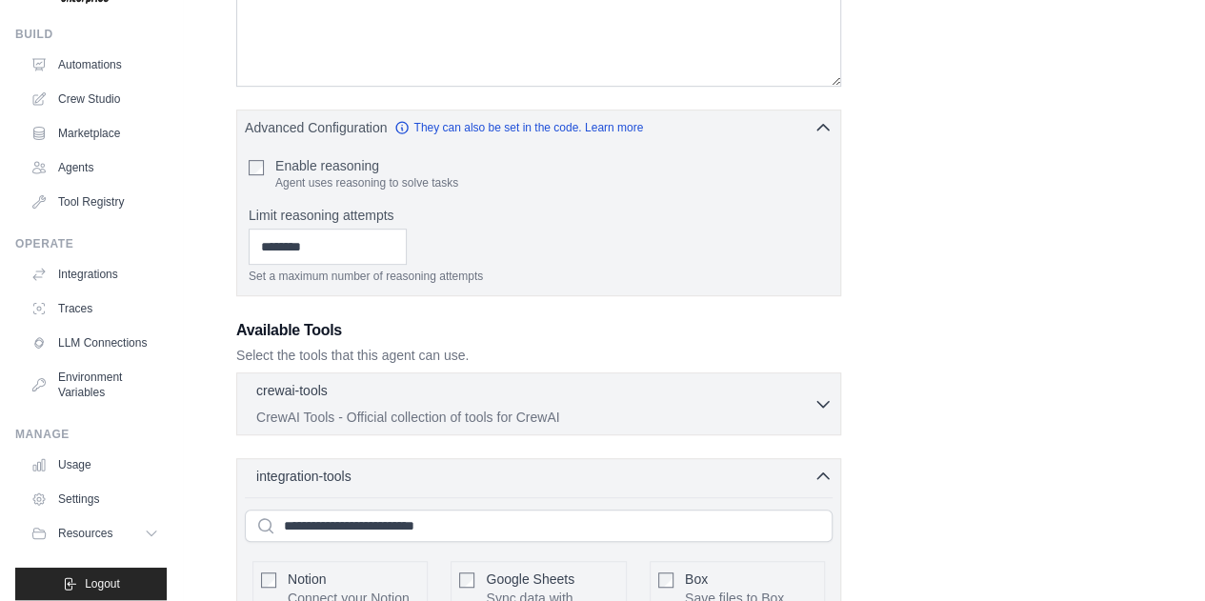
scroll to position [82, 0]
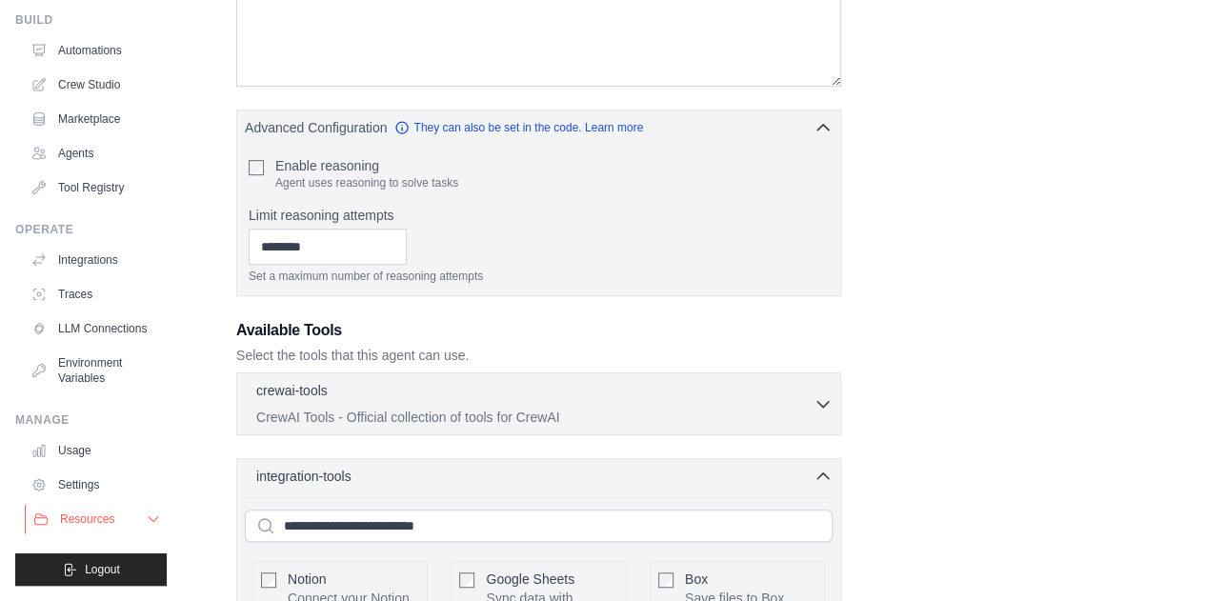
click at [107, 515] on span "Resources" at bounding box center [87, 519] width 54 height 15
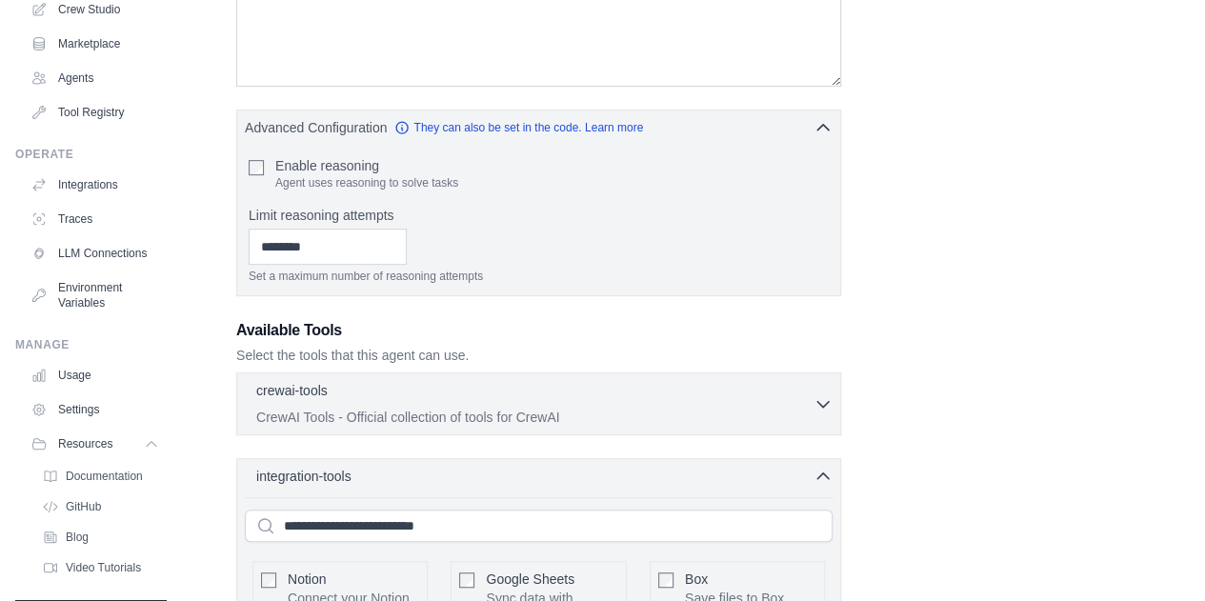
scroll to position [204, 0]
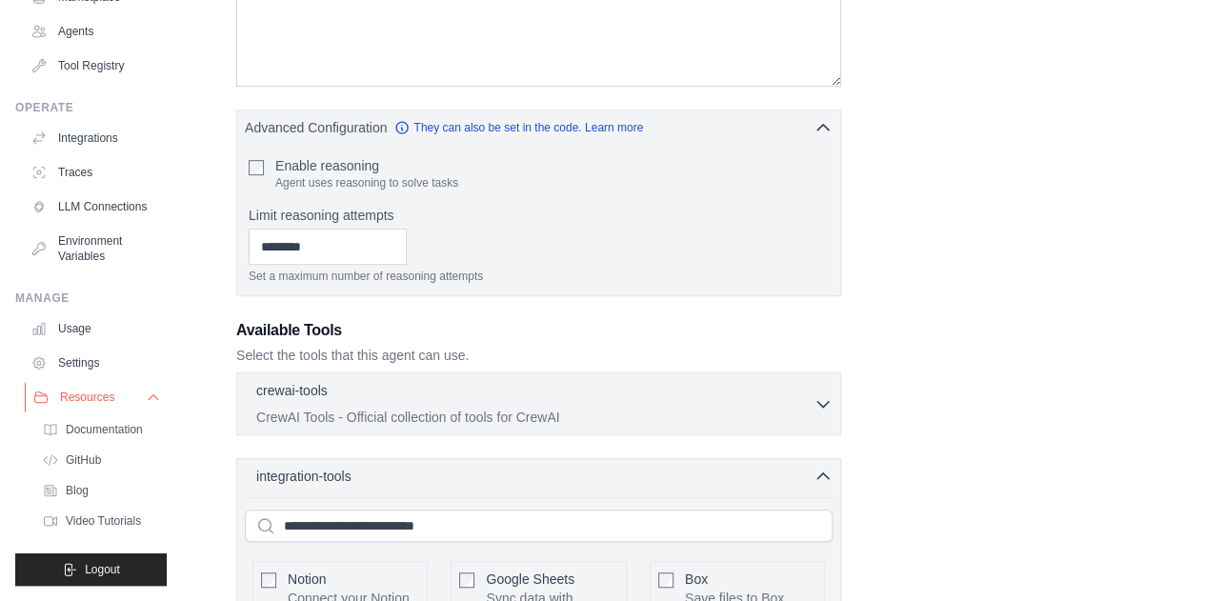
click at [118, 393] on button "Resources" at bounding box center [97, 397] width 144 height 30
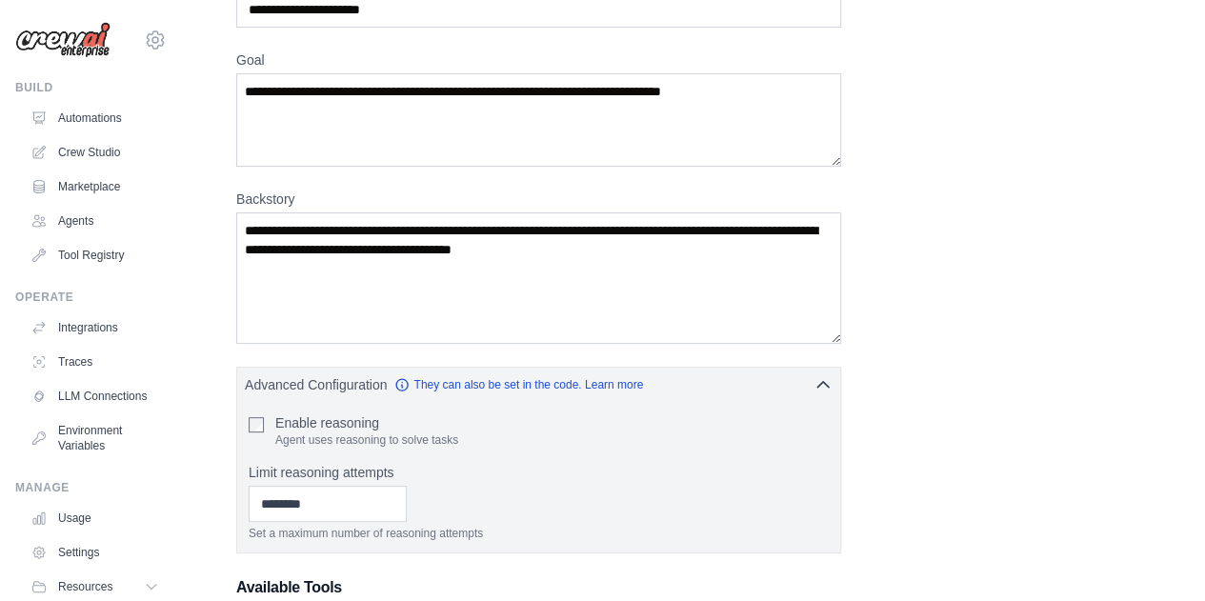
scroll to position [95, 0]
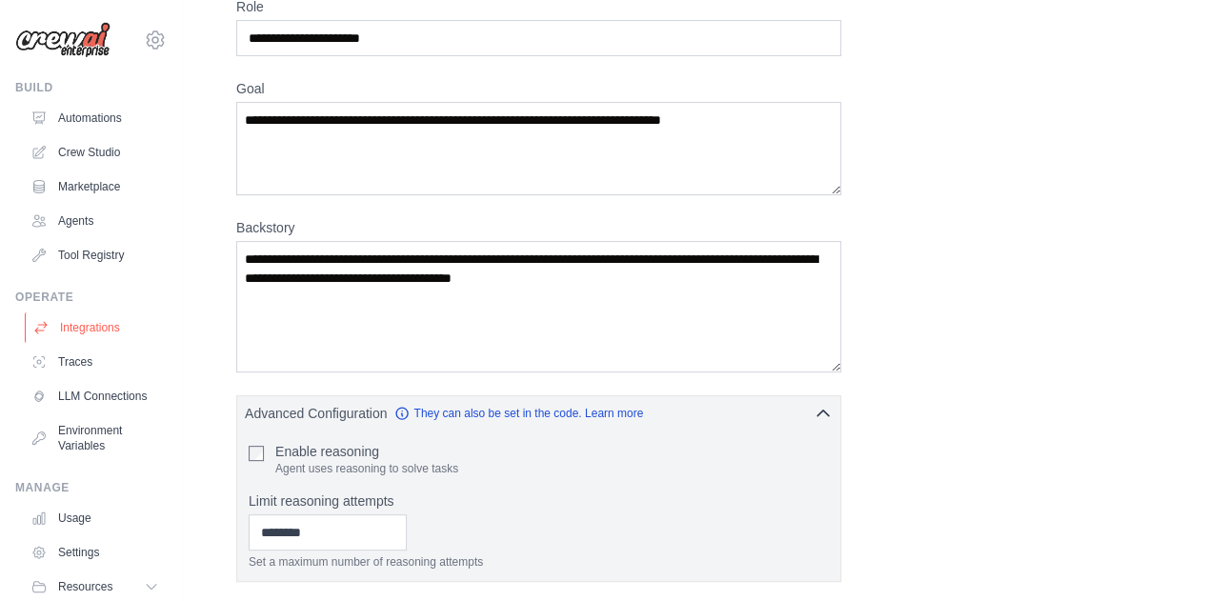
click at [86, 322] on link "Integrations" at bounding box center [97, 327] width 144 height 30
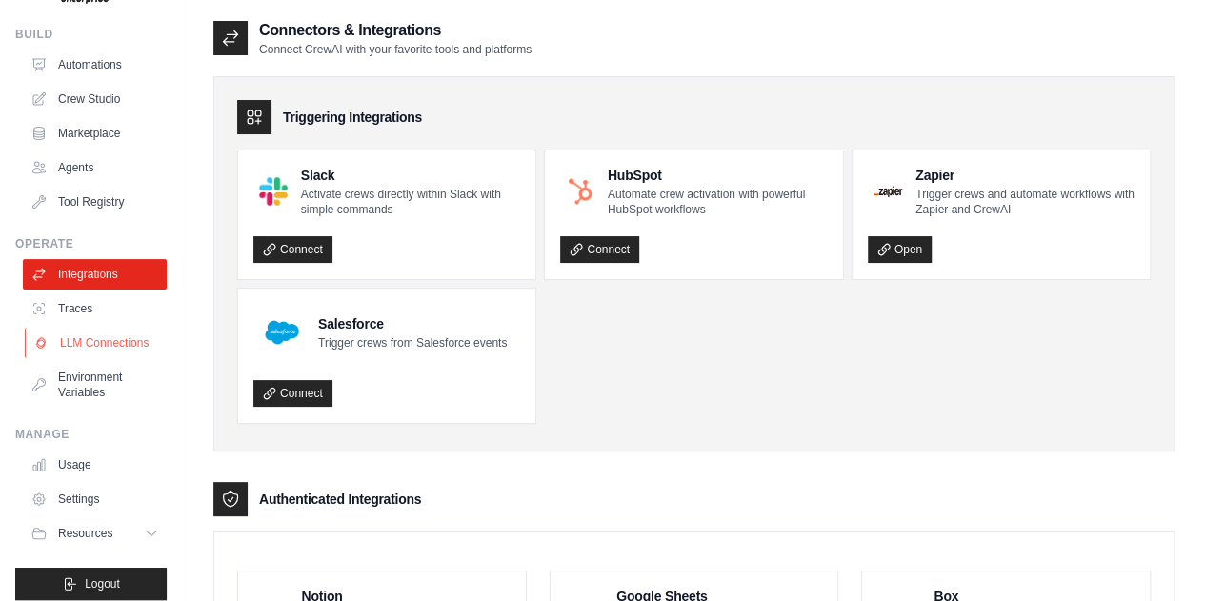
scroll to position [82, 0]
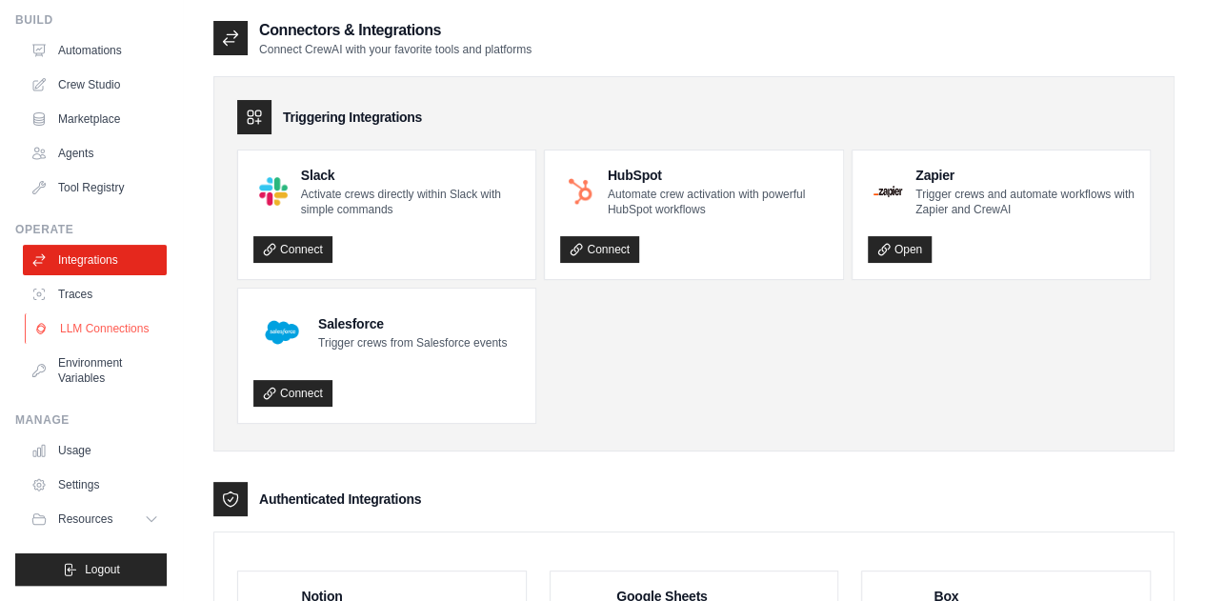
click at [74, 324] on link "LLM Connections" at bounding box center [97, 328] width 144 height 30
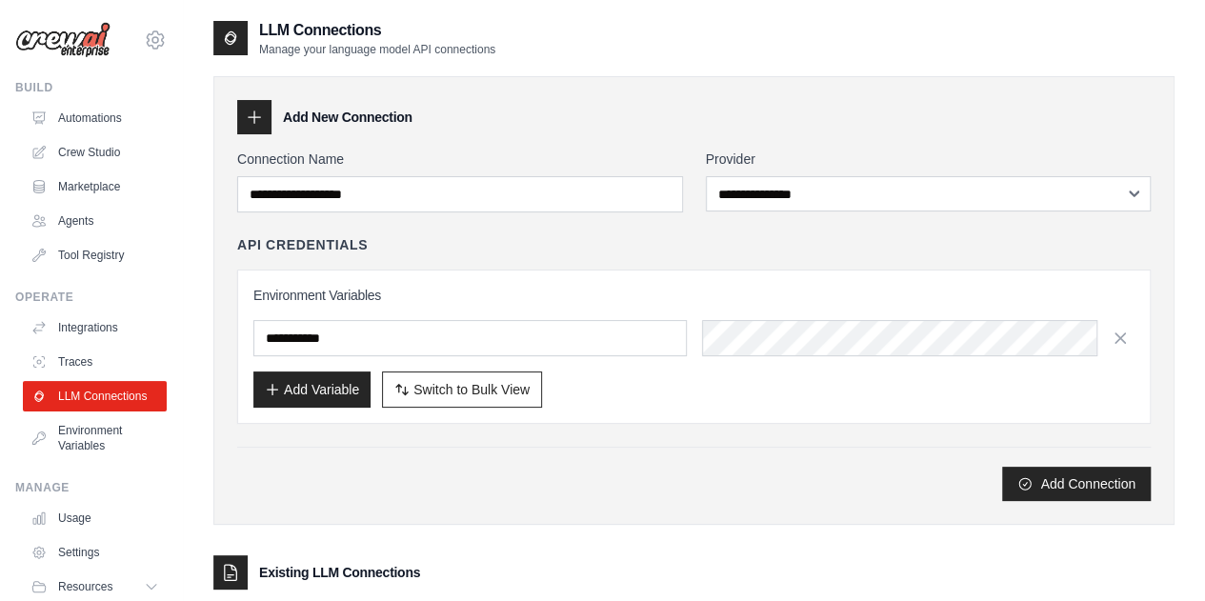
click at [256, 109] on icon at bounding box center [254, 117] width 19 height 19
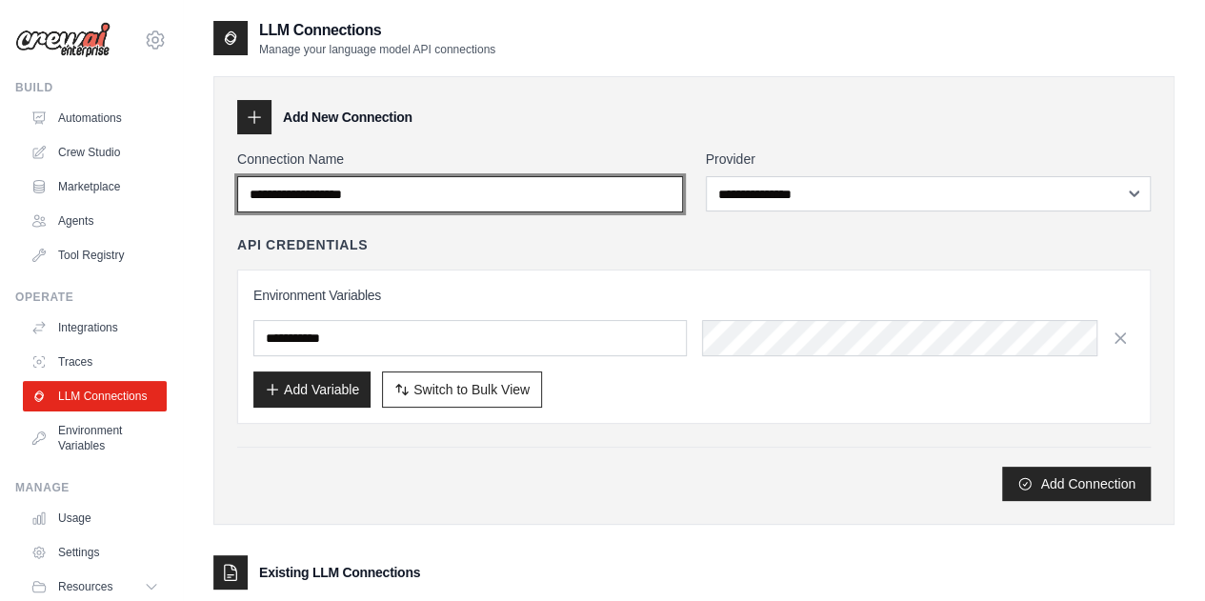
click at [469, 184] on input "Connection Name" at bounding box center [460, 194] width 446 height 36
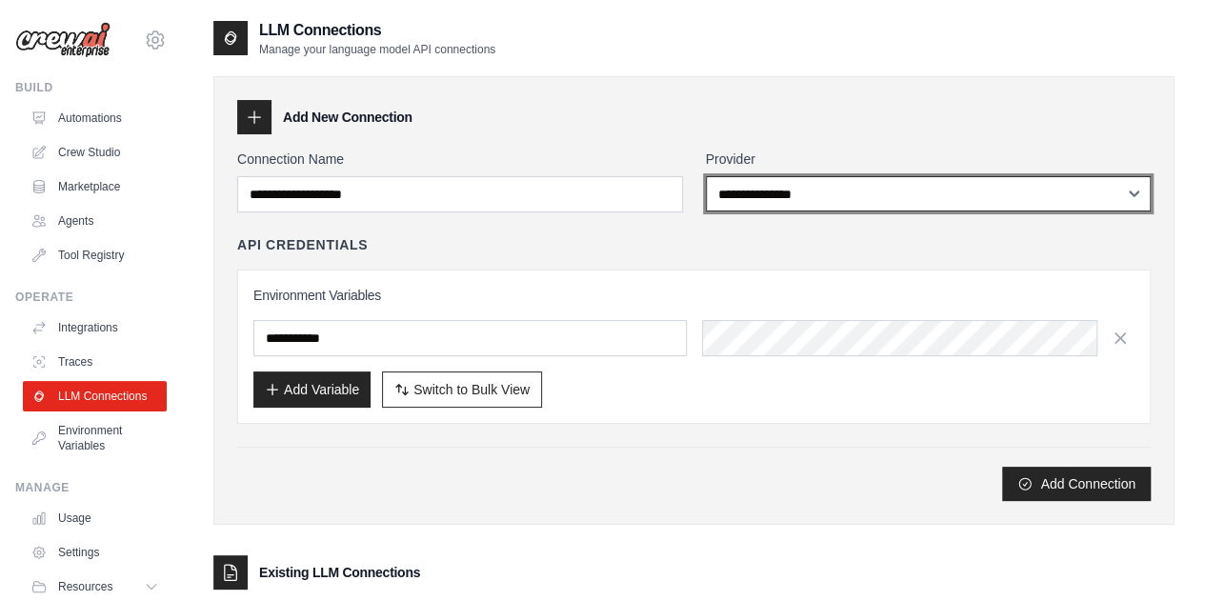
click at [882, 199] on select "**********" at bounding box center [929, 193] width 446 height 35
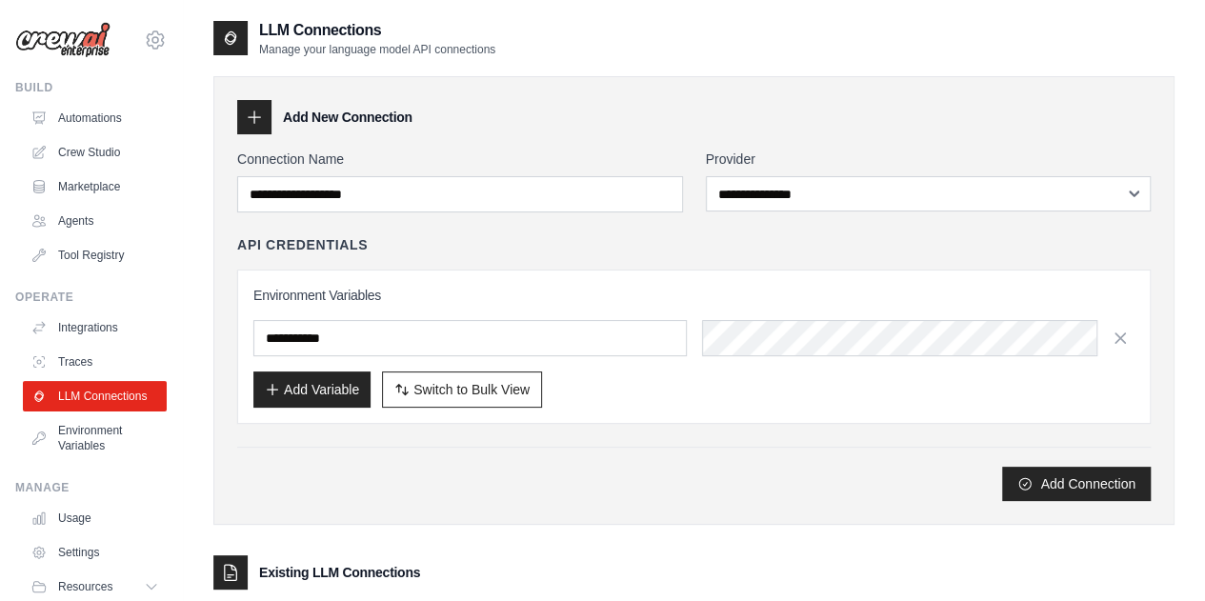
click at [778, 92] on div "**********" at bounding box center [693, 300] width 961 height 449
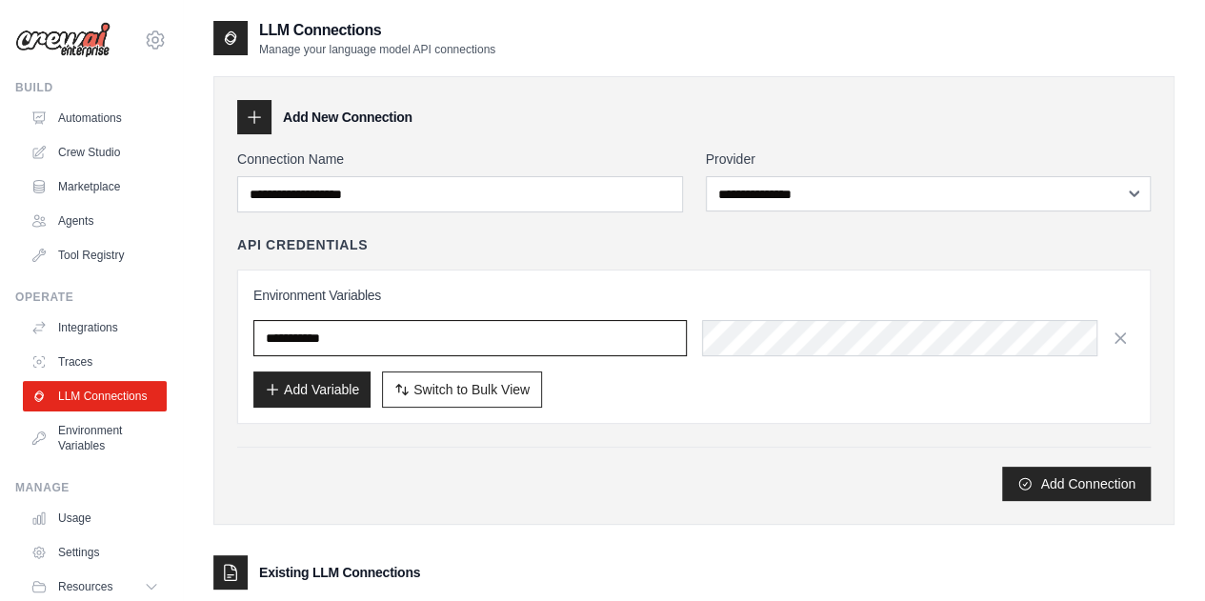
click at [585, 340] on input "text" at bounding box center [469, 338] width 433 height 36
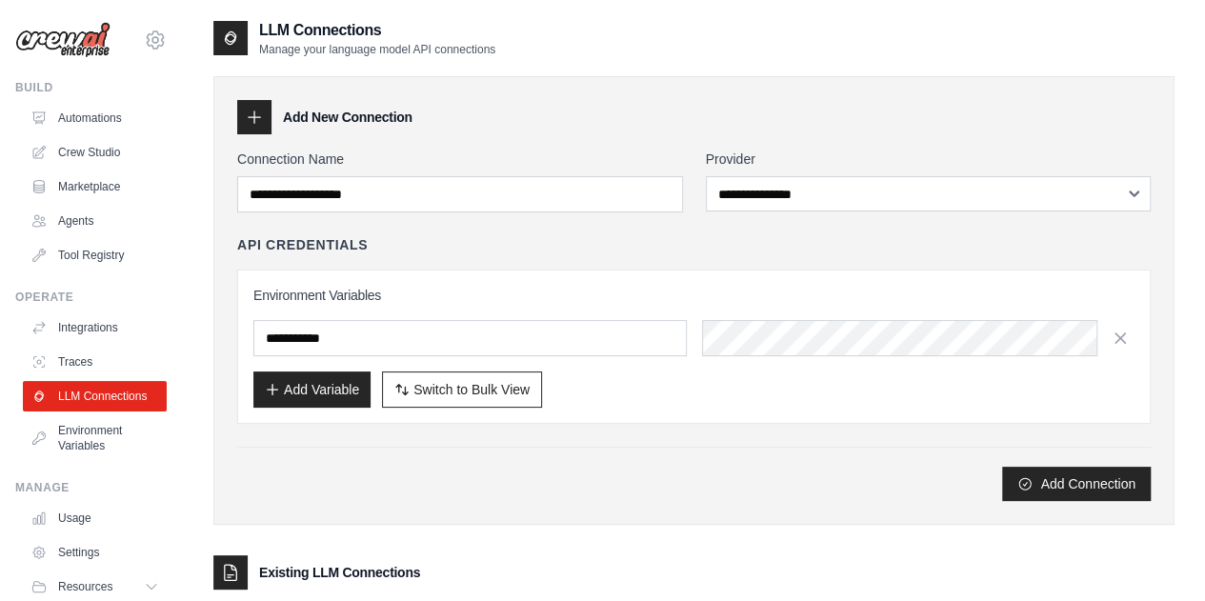
click at [726, 259] on div "API Credentials Environment Variables Add Variable Switch to Bulk View Switch t…" at bounding box center [694, 329] width 914 height 189
click at [613, 254] on div "API Credentials Environment Variables Add Variable Switch to Bulk View Switch t…" at bounding box center [694, 329] width 914 height 189
click at [474, 391] on span "Switch to Bulk View" at bounding box center [471, 388] width 116 height 19
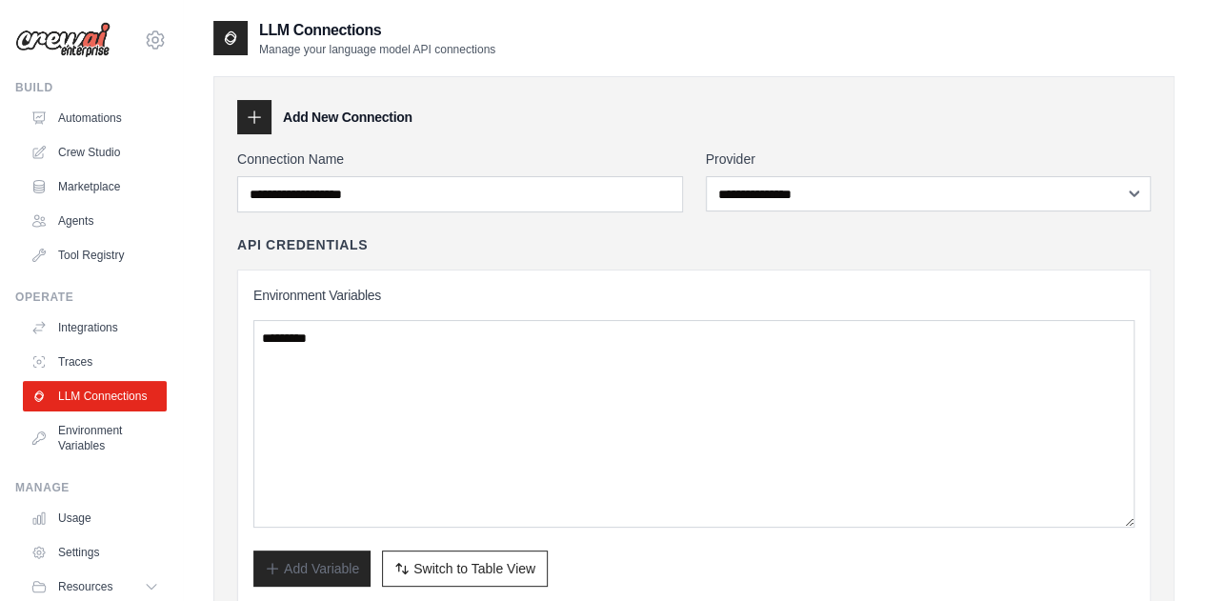
click at [299, 104] on div "Add New Connection" at bounding box center [694, 117] width 914 height 34
